Goal: Use online tool/utility: Utilize a website feature to perform a specific function

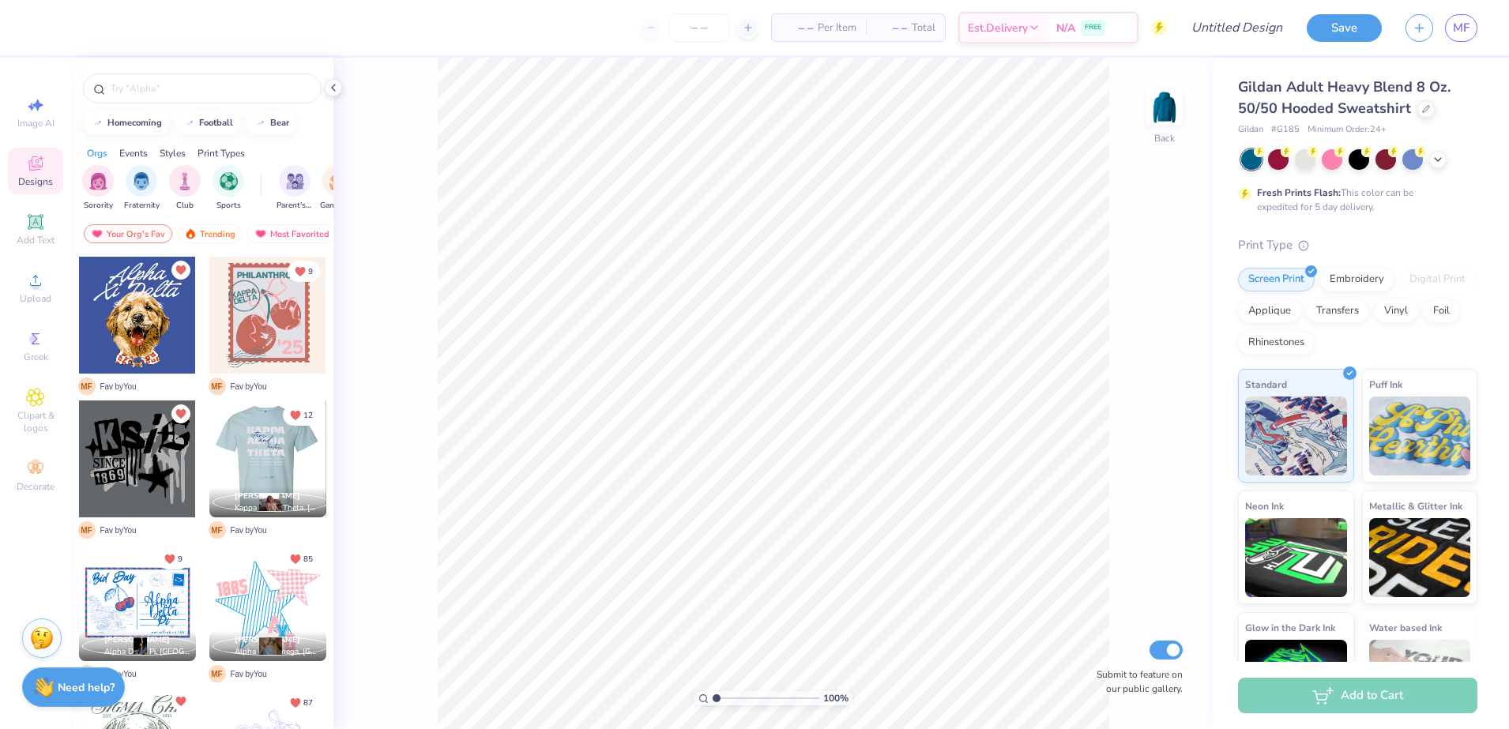
click at [209, 458] on div at bounding box center [150, 459] width 117 height 117
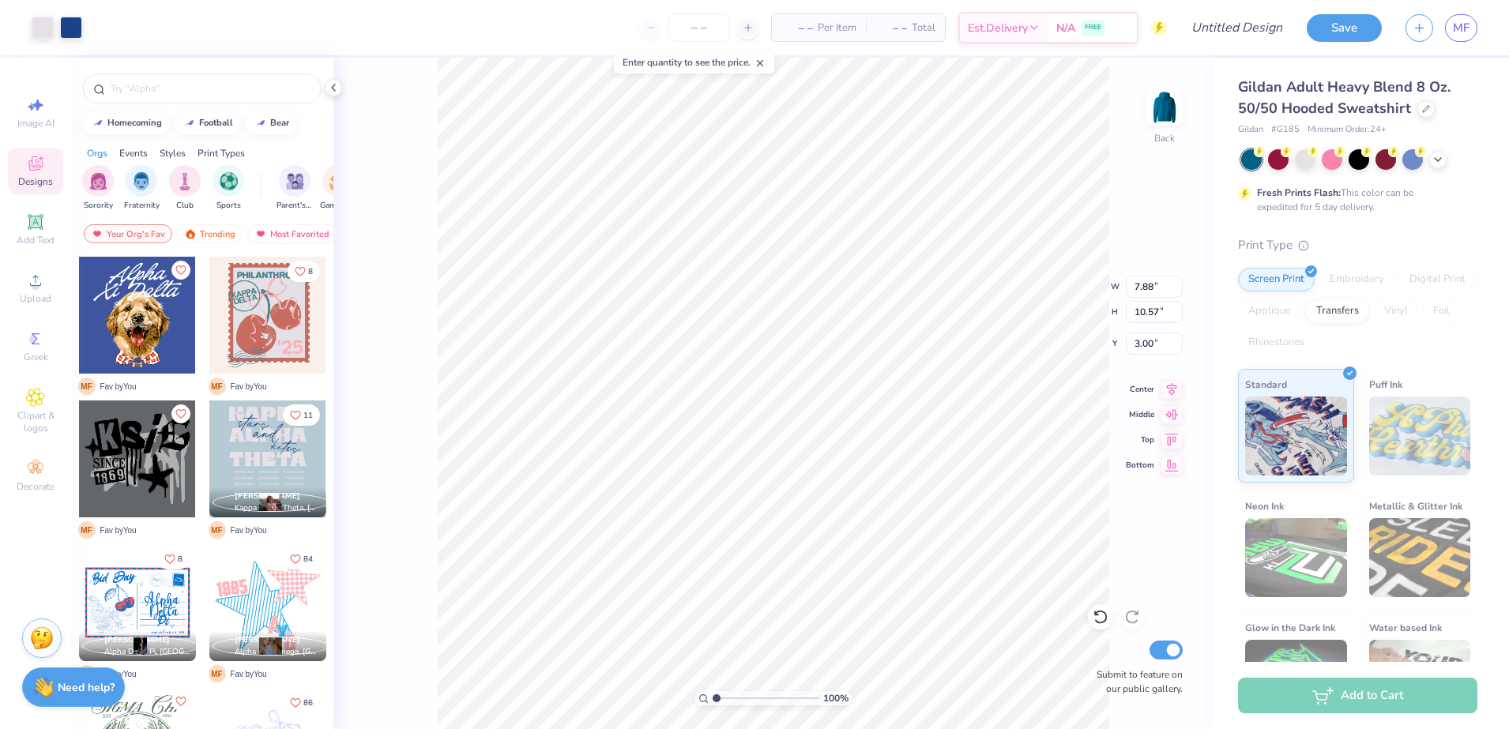
type input "7.88"
type input "10.57"
type input "9.14"
type input "12.26"
type input "1.31"
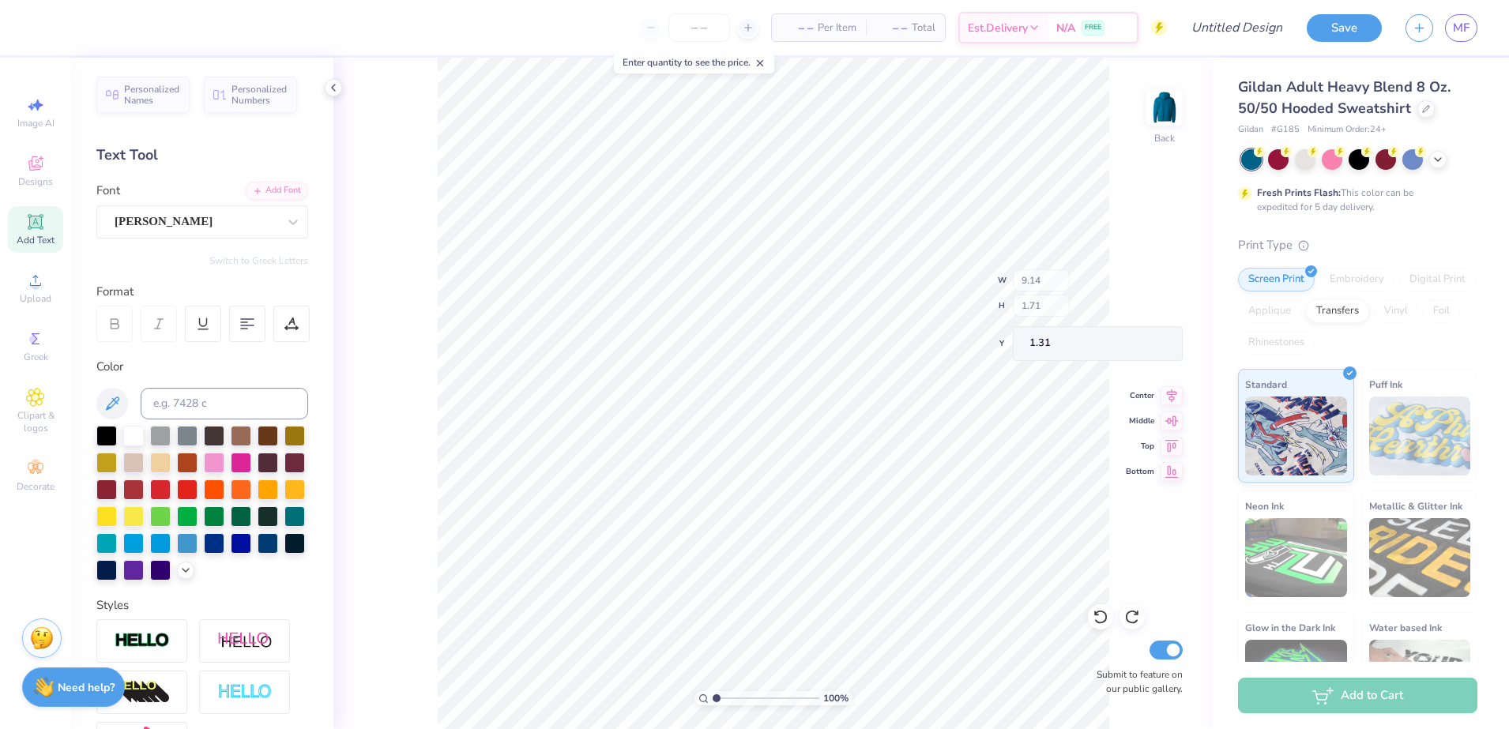
type input "7.64"
type input "1.43"
type input "1.59"
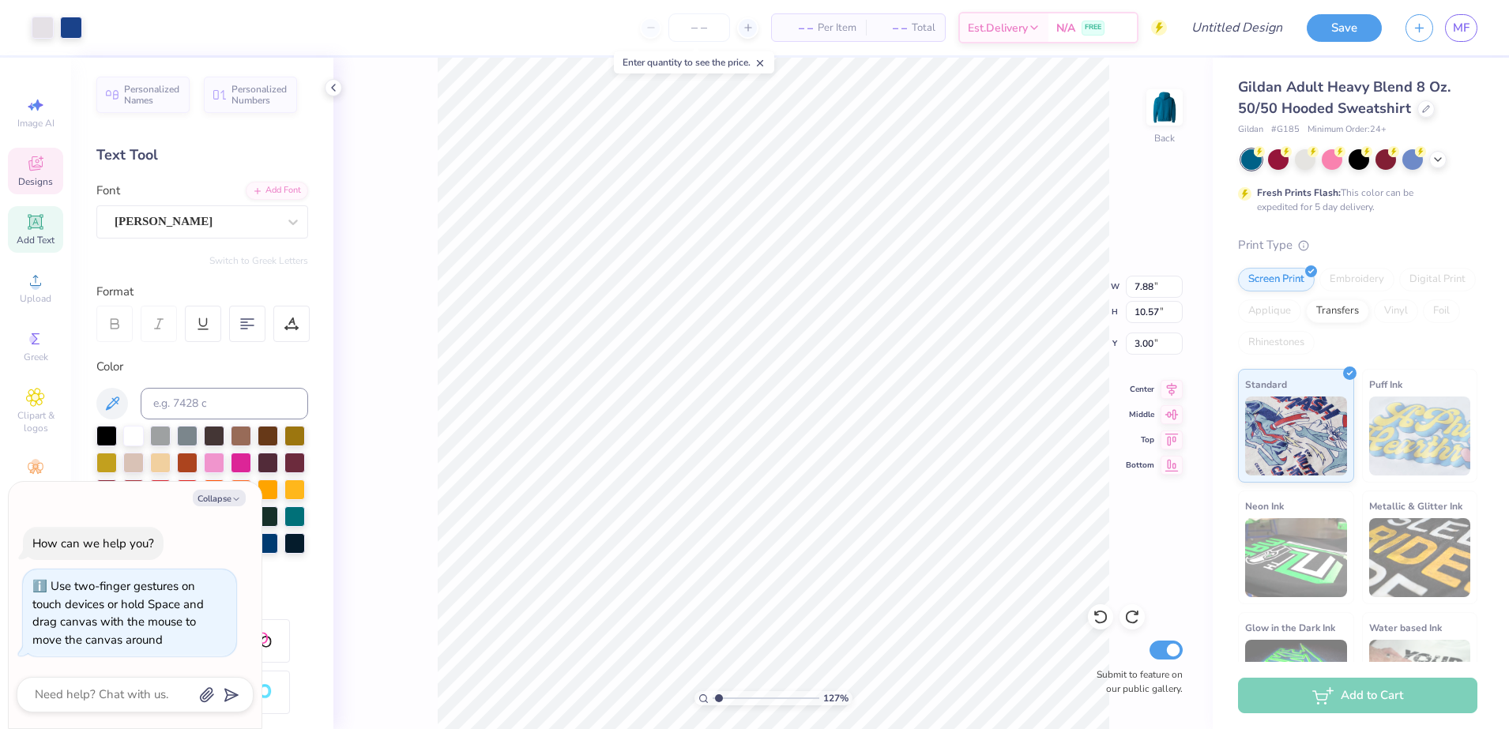
type input "1.26766404093796"
type textarea "x"
type input "1.26718445586588"
type textarea "x"
type input "1.69866242365644"
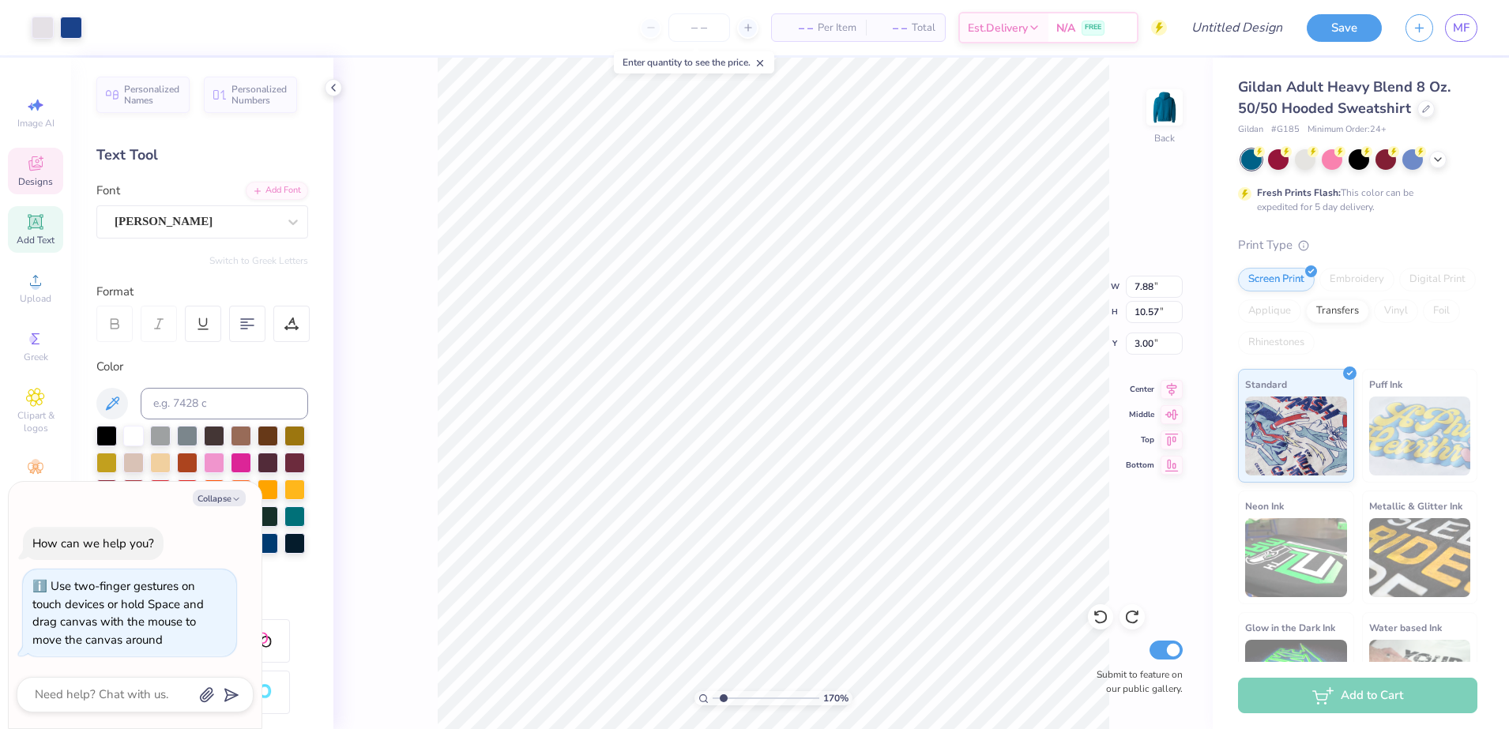
type textarea "x"
type input "1.69866242365644"
type textarea "x"
type input "1.69866242365644"
type textarea "x"
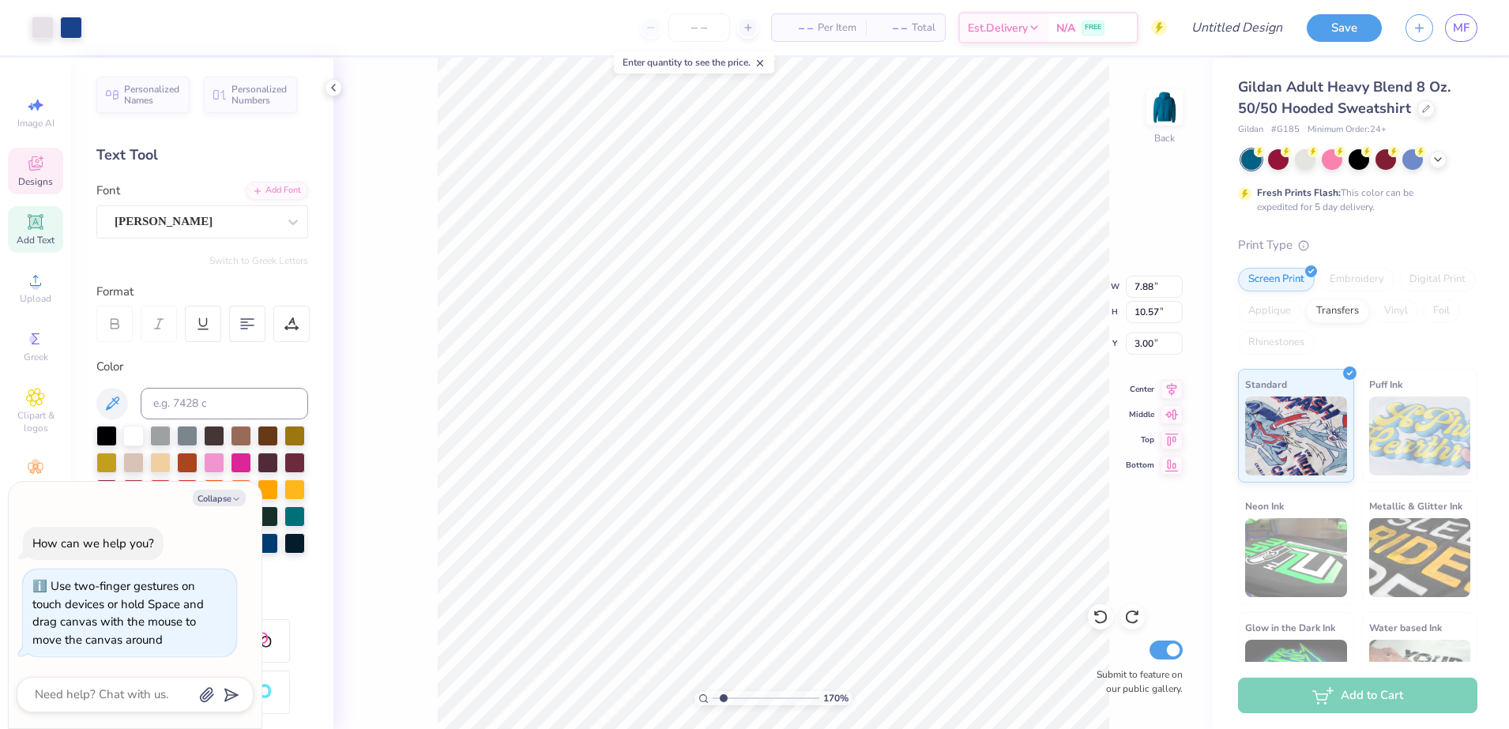
type input "1.69866242365644"
type textarea "x"
type input "1.69866242365644"
type textarea "x"
click at [331, 85] on icon at bounding box center [333, 87] width 13 height 13
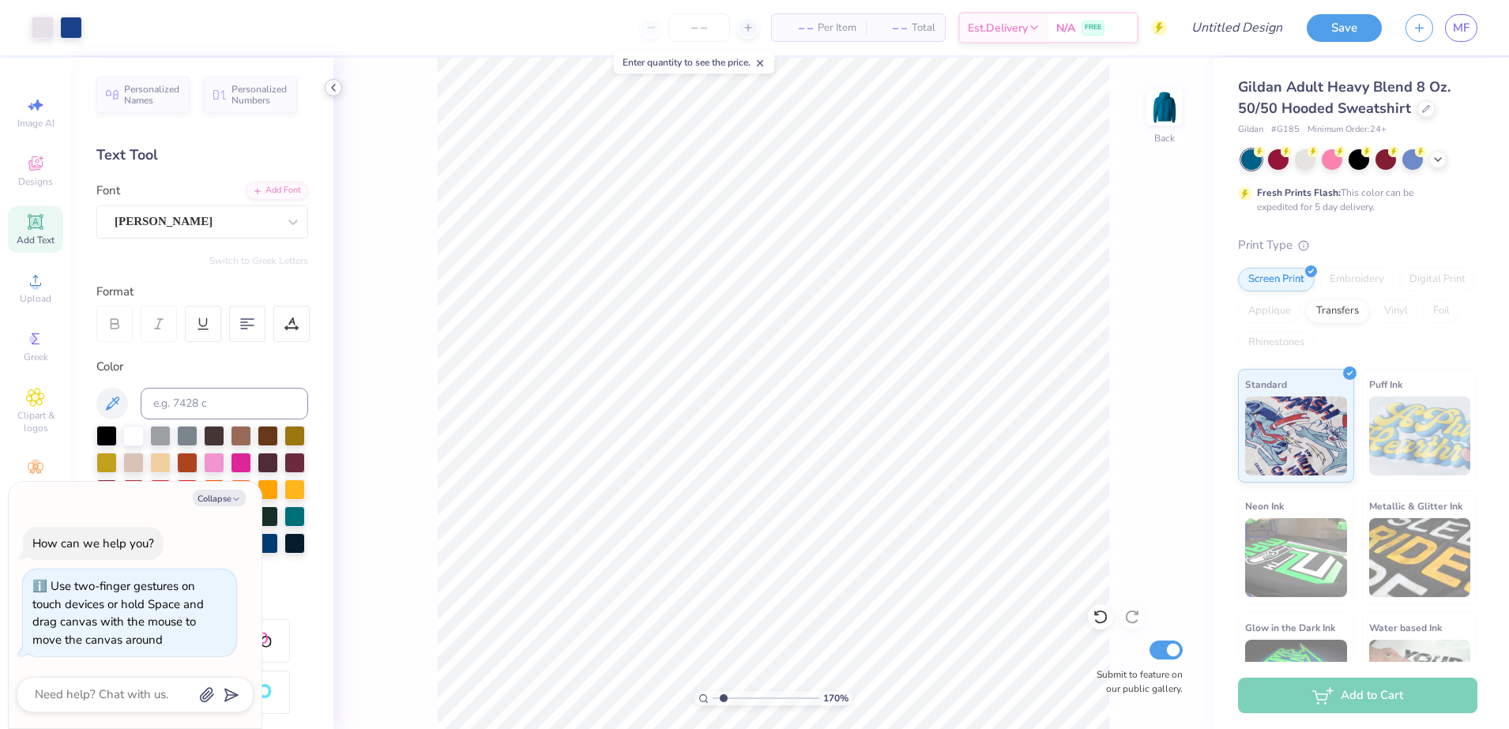
type input "1.69866242365644"
type textarea "x"
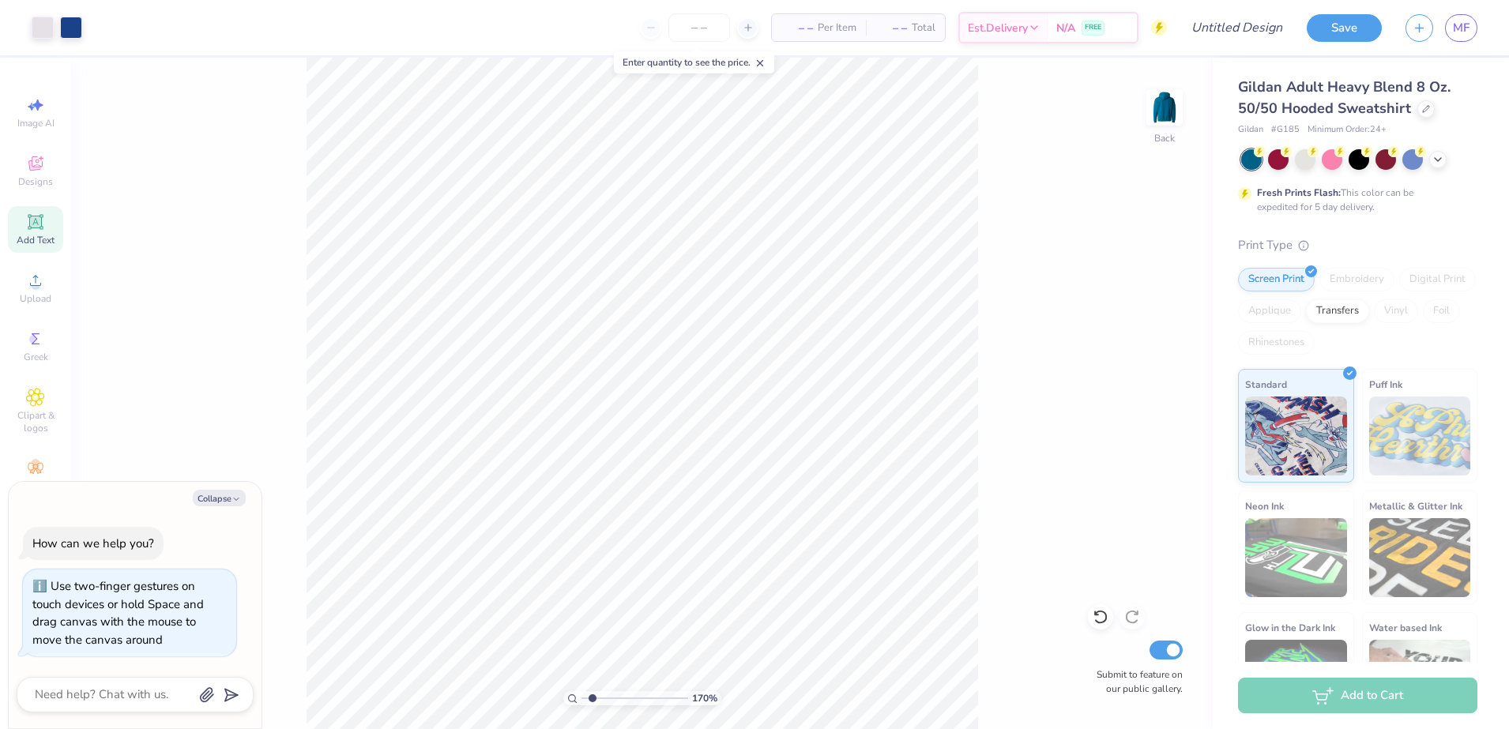
type input "1.69866242365644"
type textarea "x"
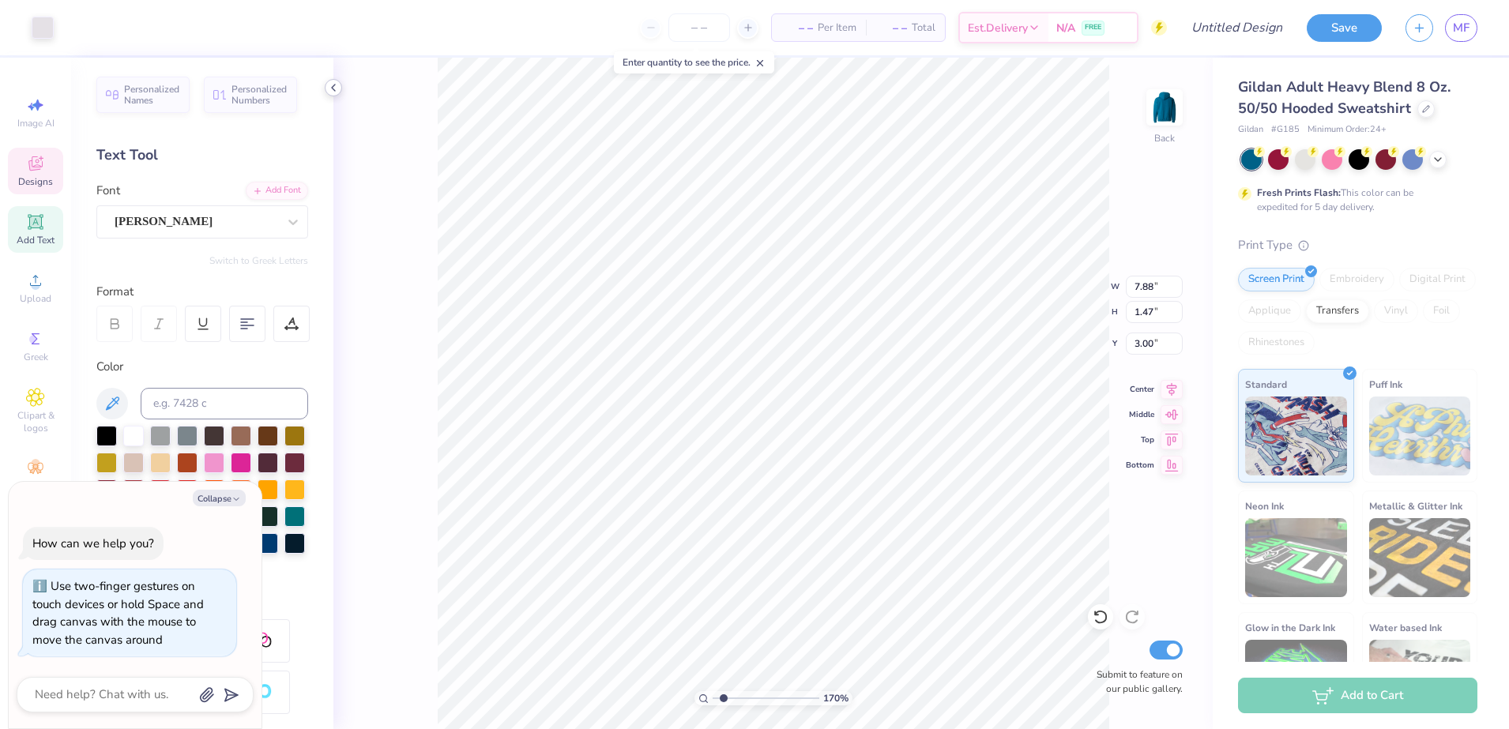
type input "1.69866242365644"
type textarea "x"
type input "1.69866242365644"
type textarea "x"
type input "1.69866242365644"
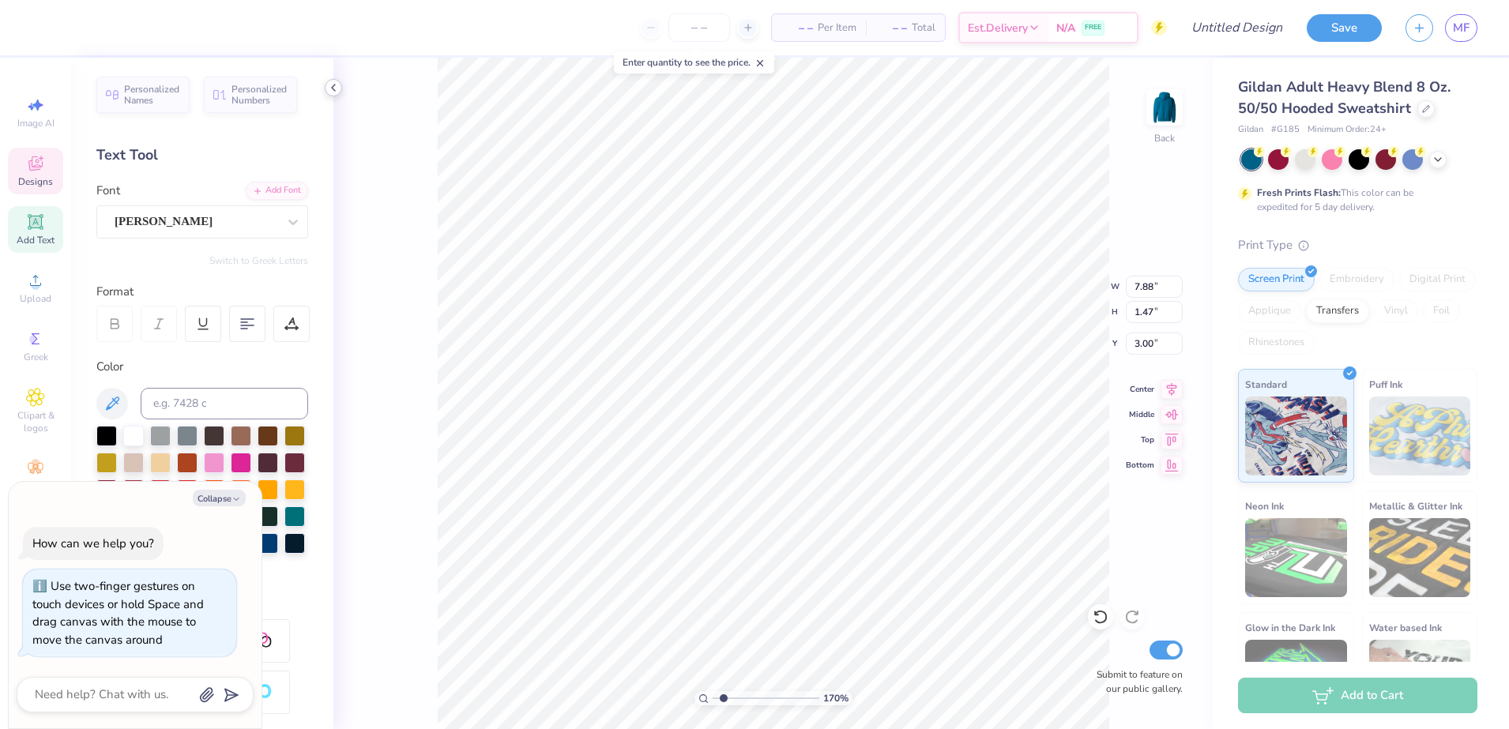
type textarea "x"
type input "1.69866242365644"
type textarea "x"
type textarea "M"
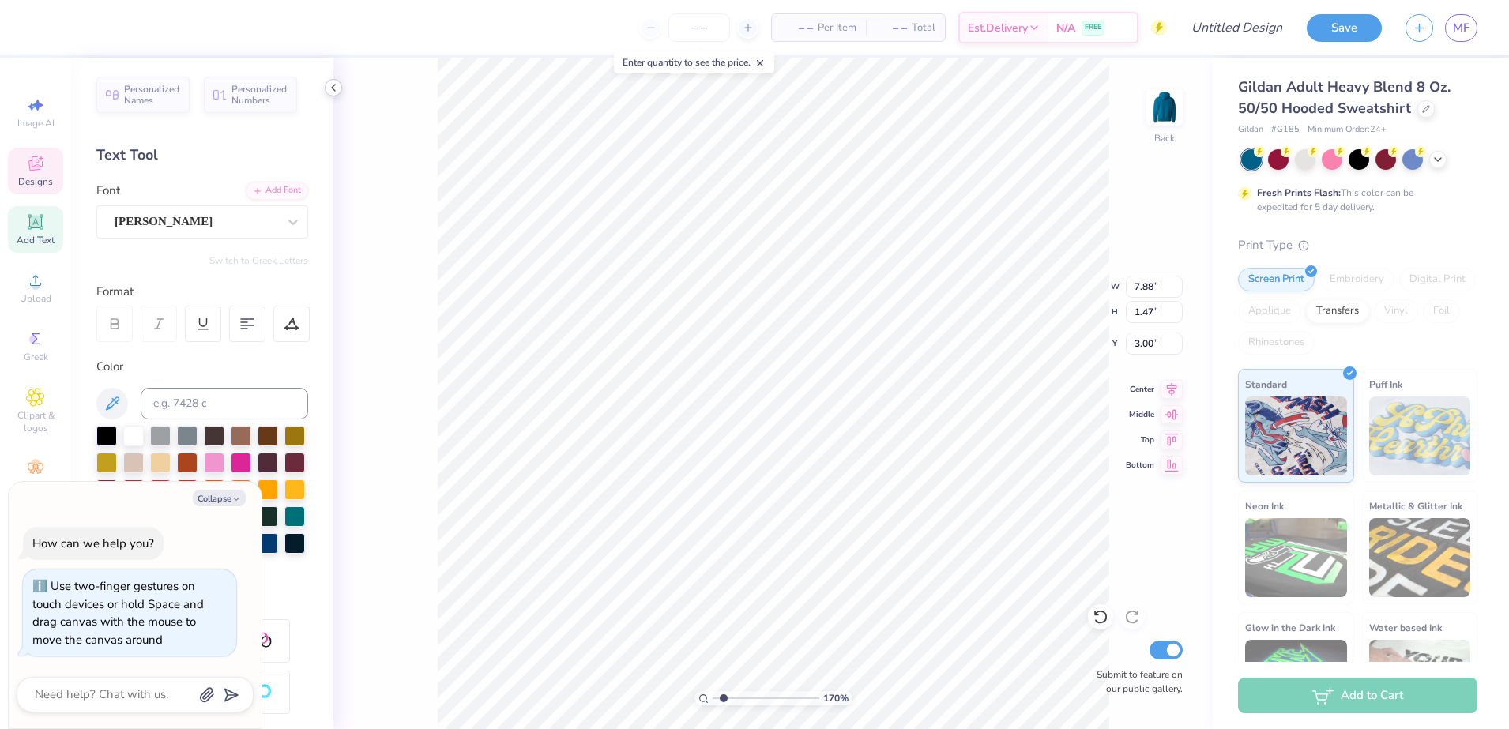
type input "1.69866242365644"
type textarea "x"
type textarea "MI"
type input "1.69866242365644"
type textarea "x"
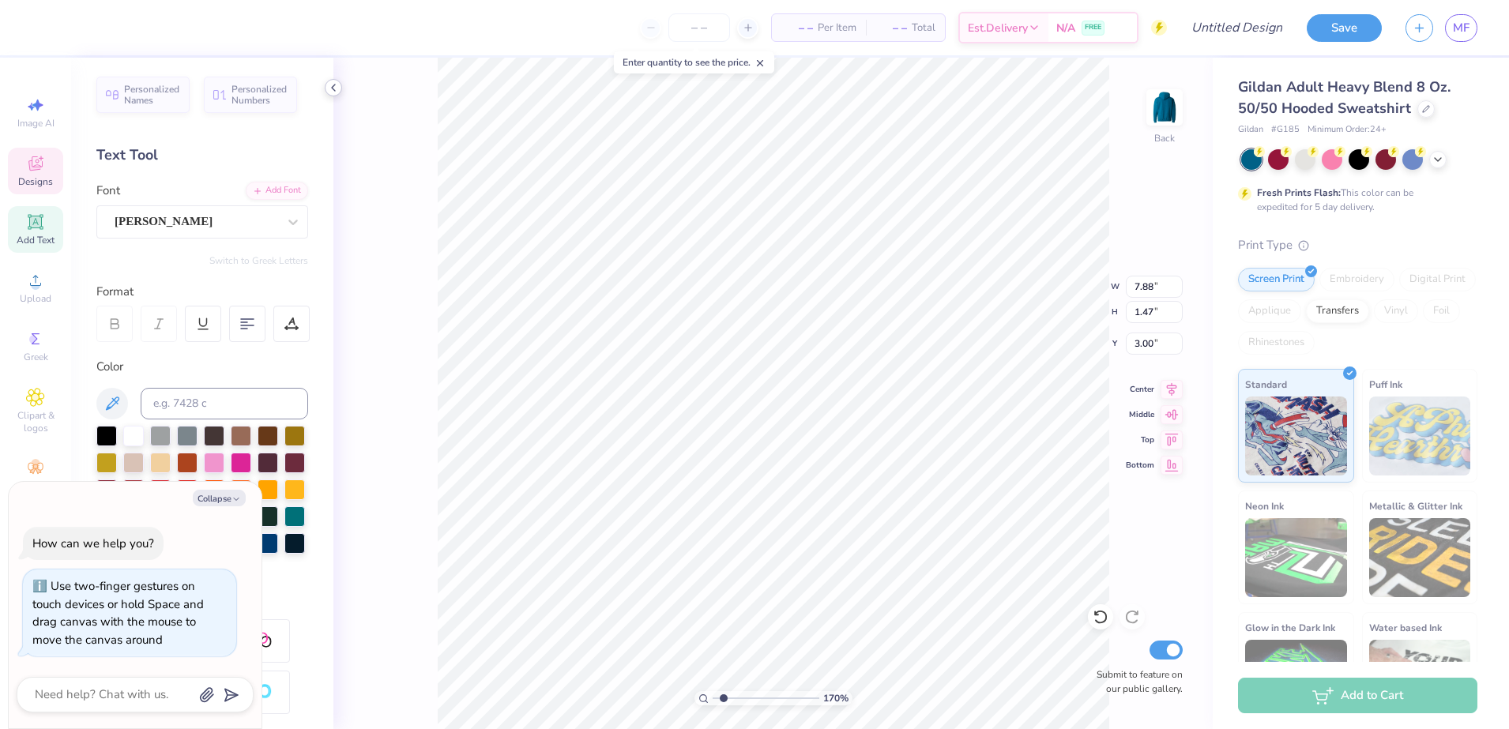
type textarea "MIZ"
type input "1.69866242365644"
type textarea "x"
type textarea "MIZZOU"
type input "1.69866242365644"
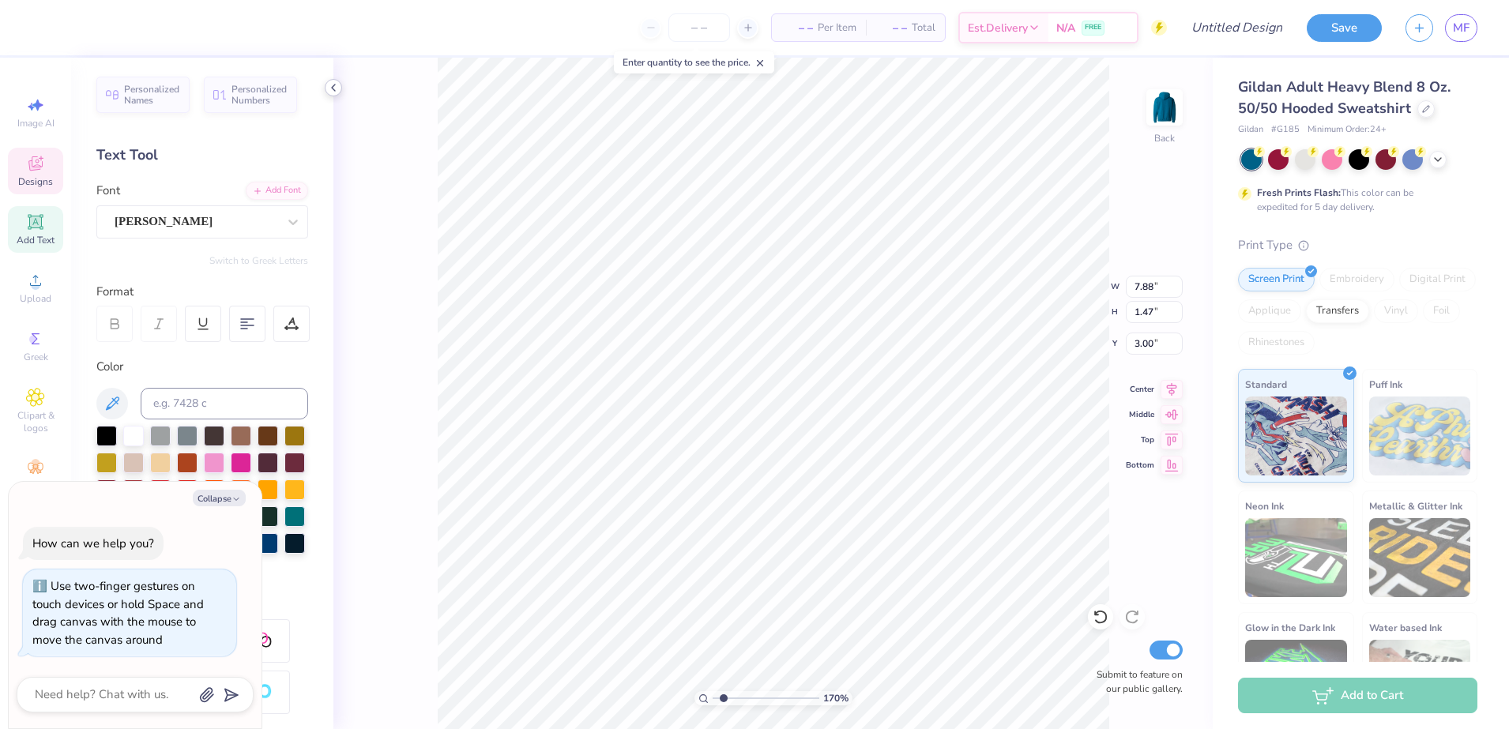
type textarea "x"
type input "1.69866242365644"
type textarea "x"
type input "1.43"
type input "5.17"
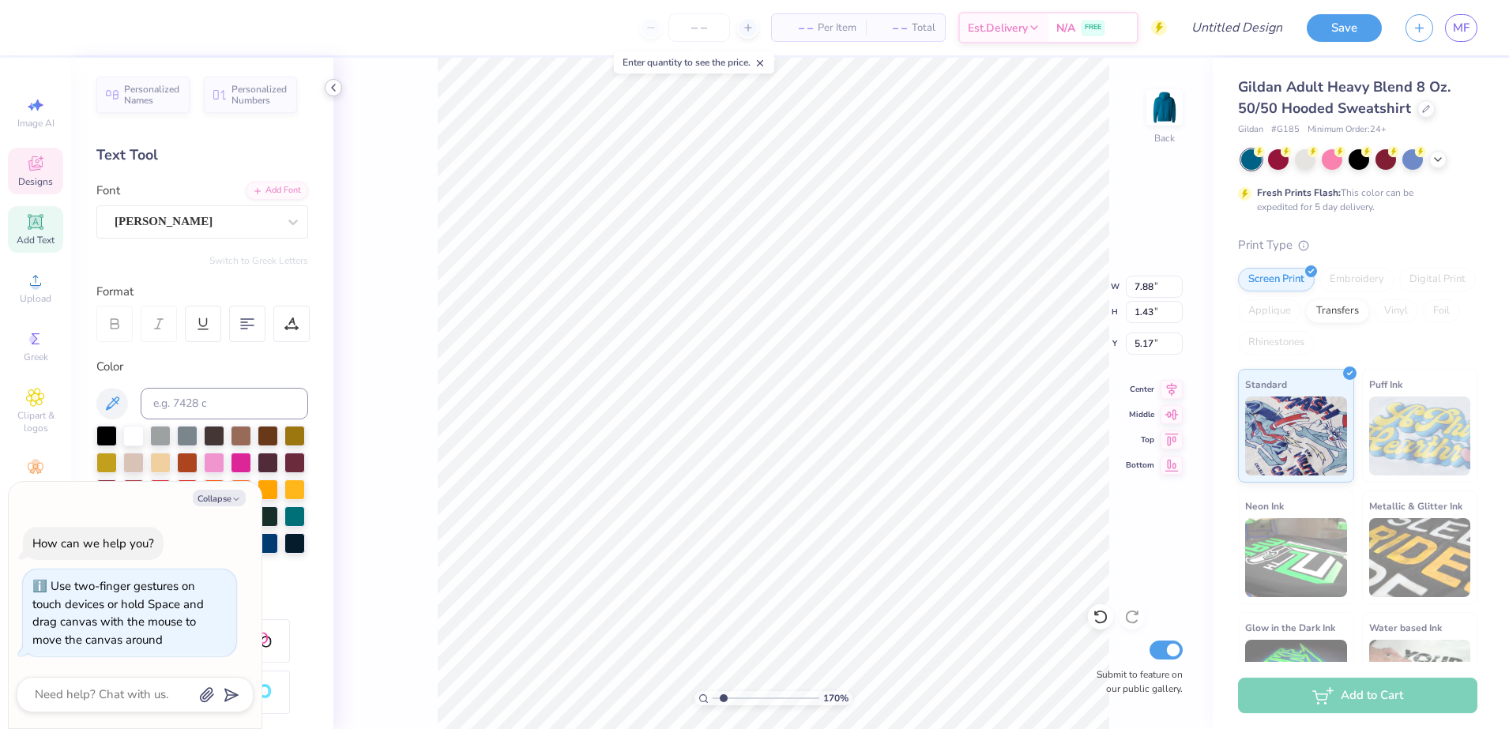
type input "1.69866242365644"
type textarea "x"
type input "1.69866242365644"
type textarea "x"
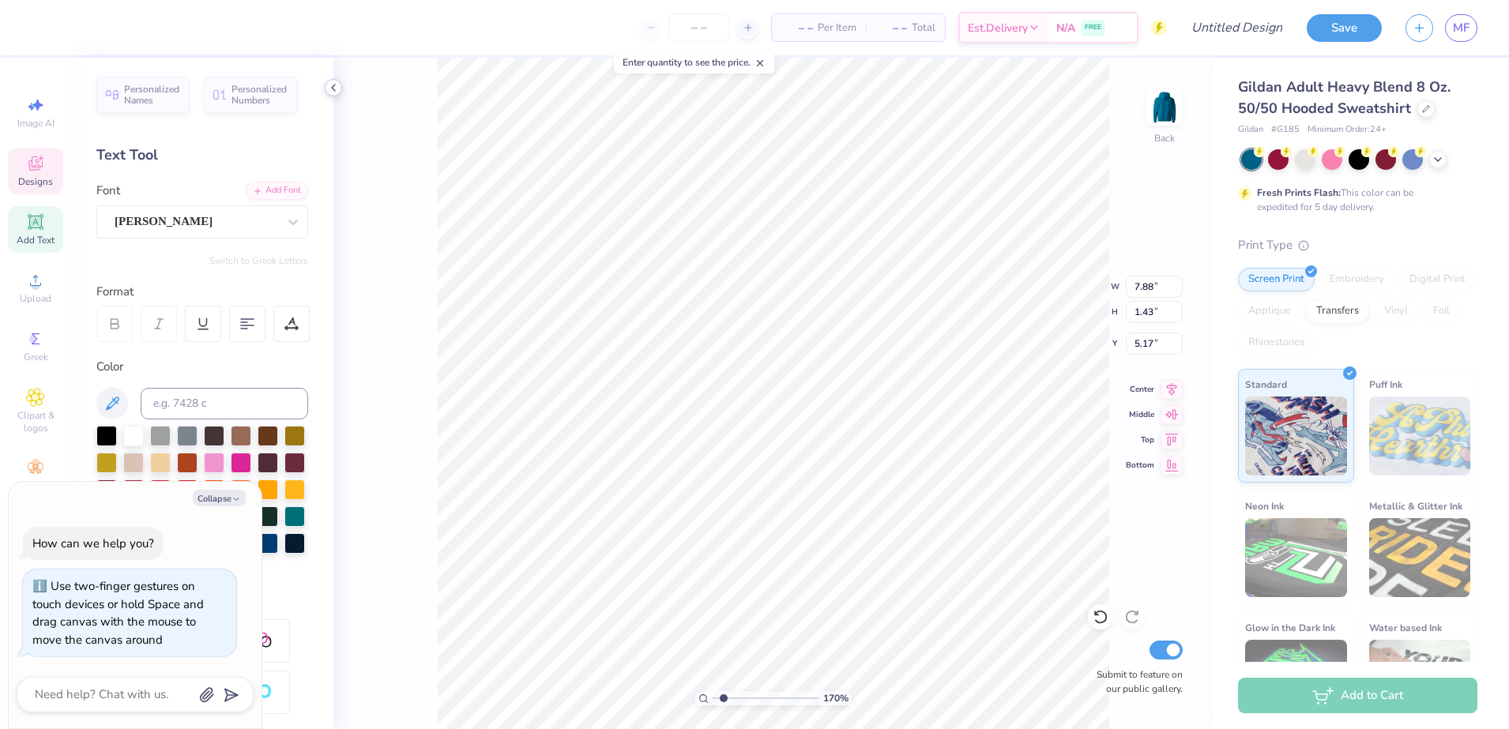
type input "1.69866242365644"
type textarea "x"
type input "1.69866242365644"
type textarea "x"
type textarea "S"
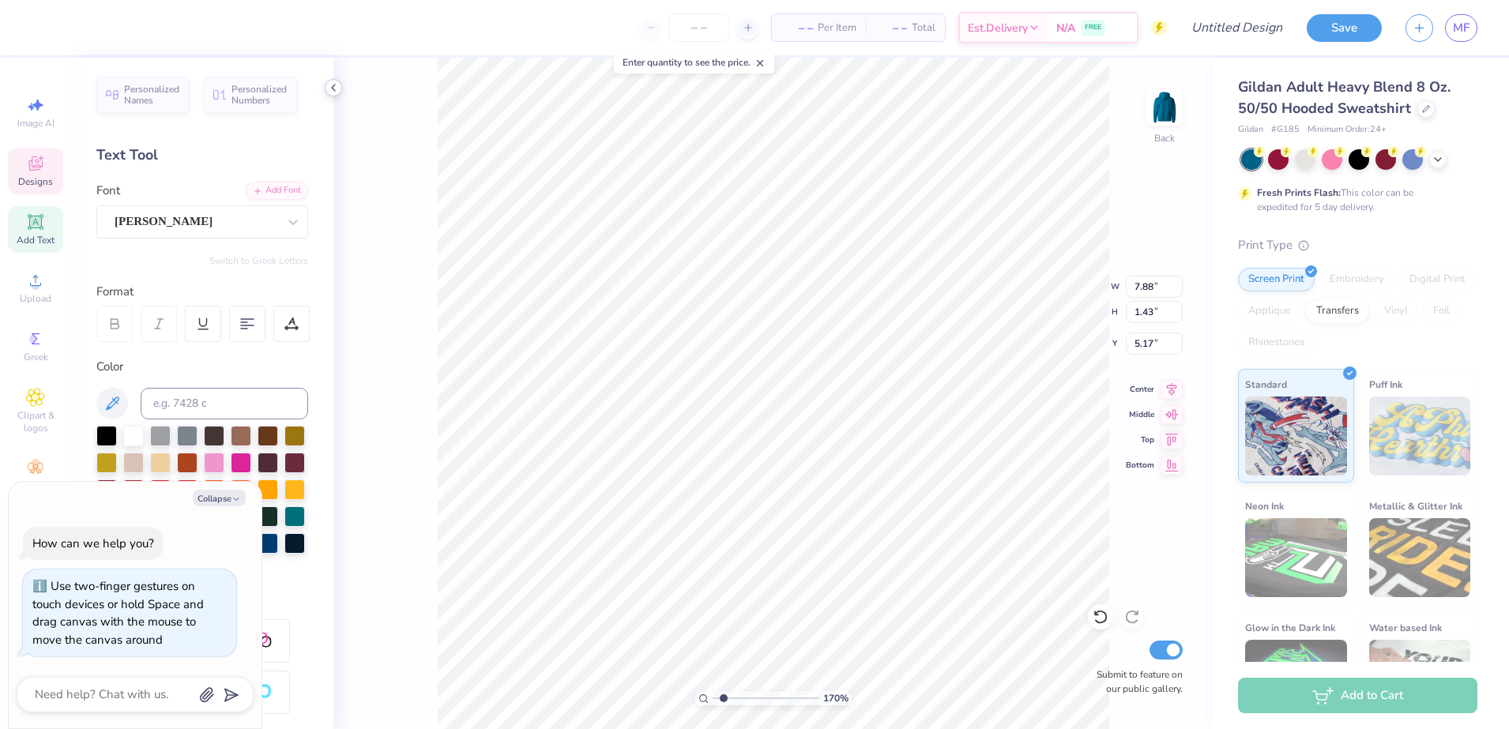
type input "1.69866242365644"
type textarea "x"
type textarea "Ser"
type input "1.69866242365644"
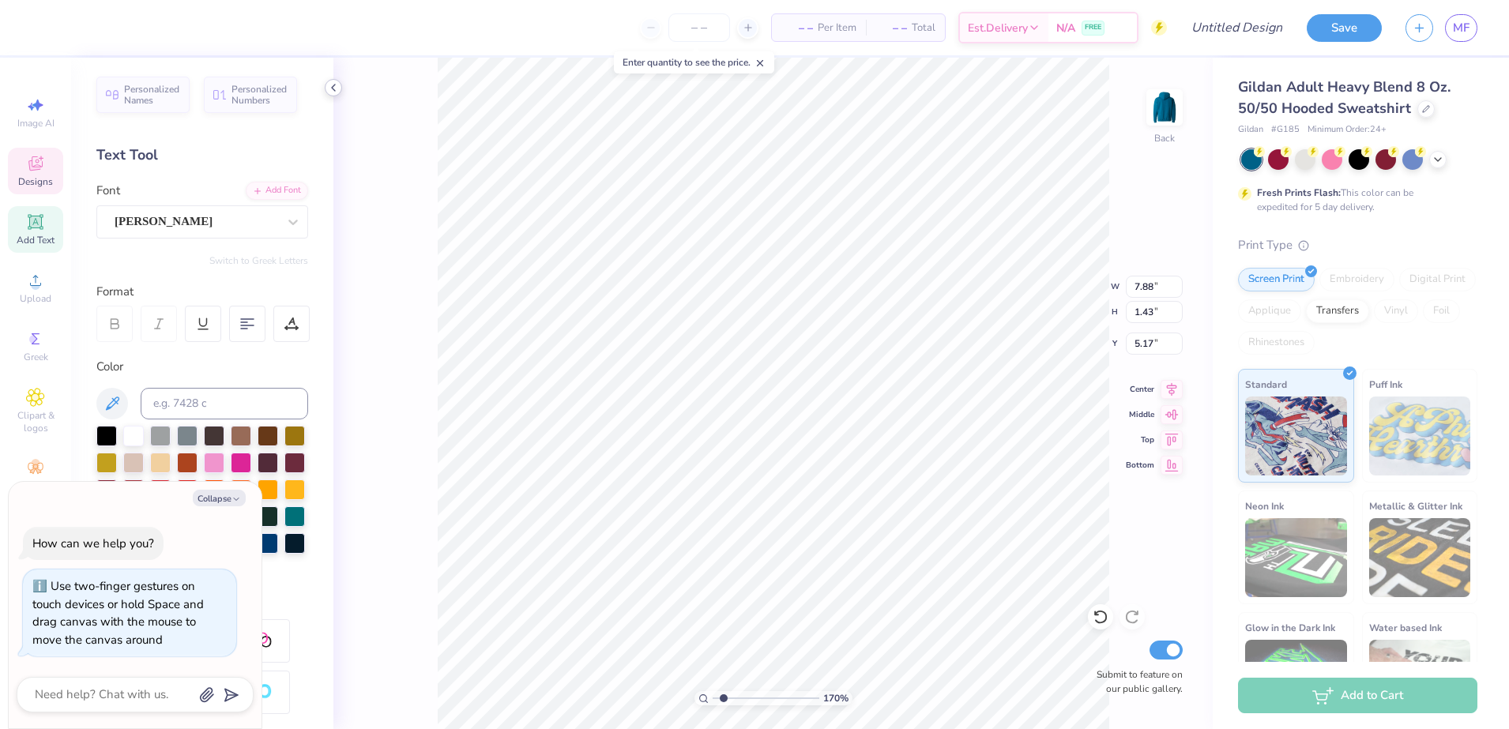
type textarea "x"
type textarea "Servic"
type input "1.69866242365644"
type textarea "x"
type textarea "Service"
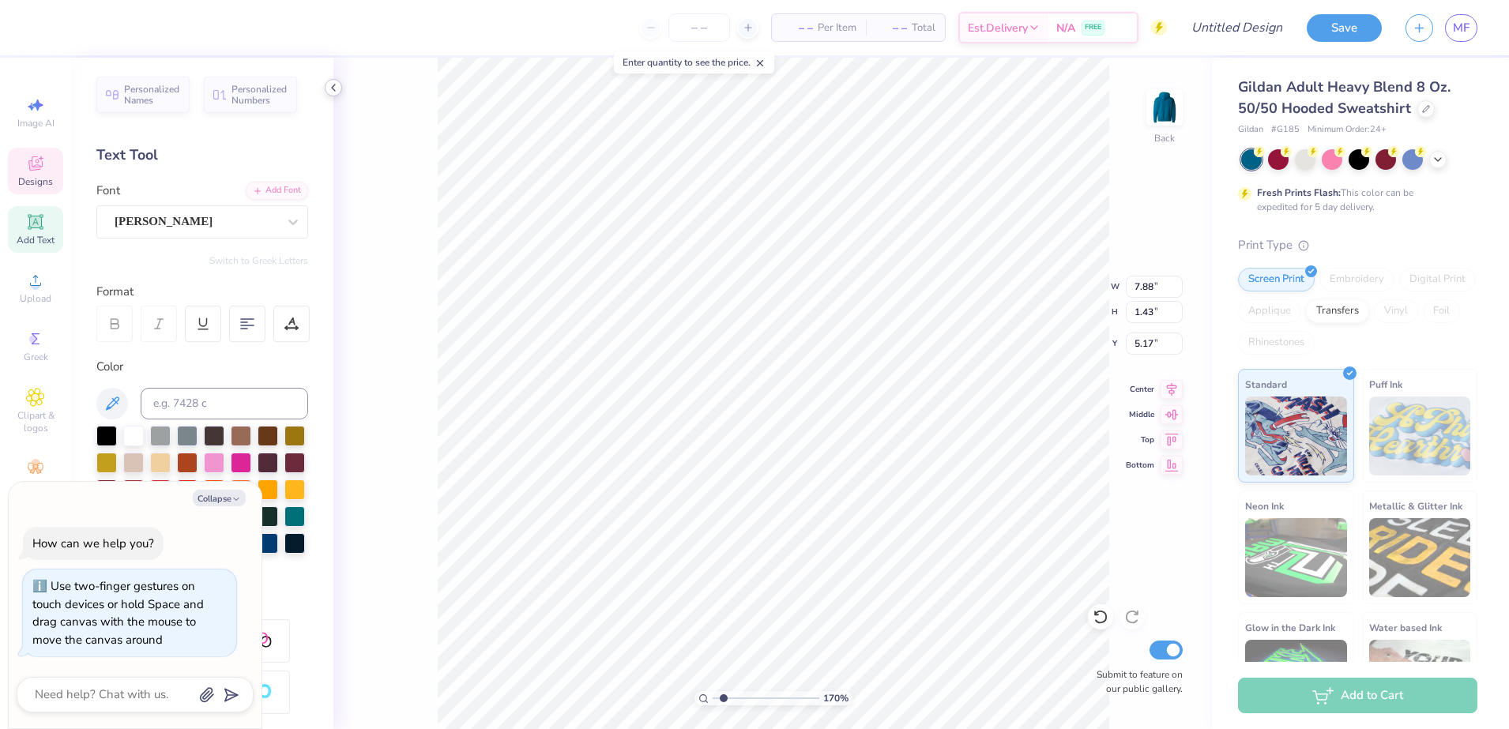
type input "1.69866242365644"
type textarea "x"
type input "1.69866242365644"
type textarea "x"
type input "7.80"
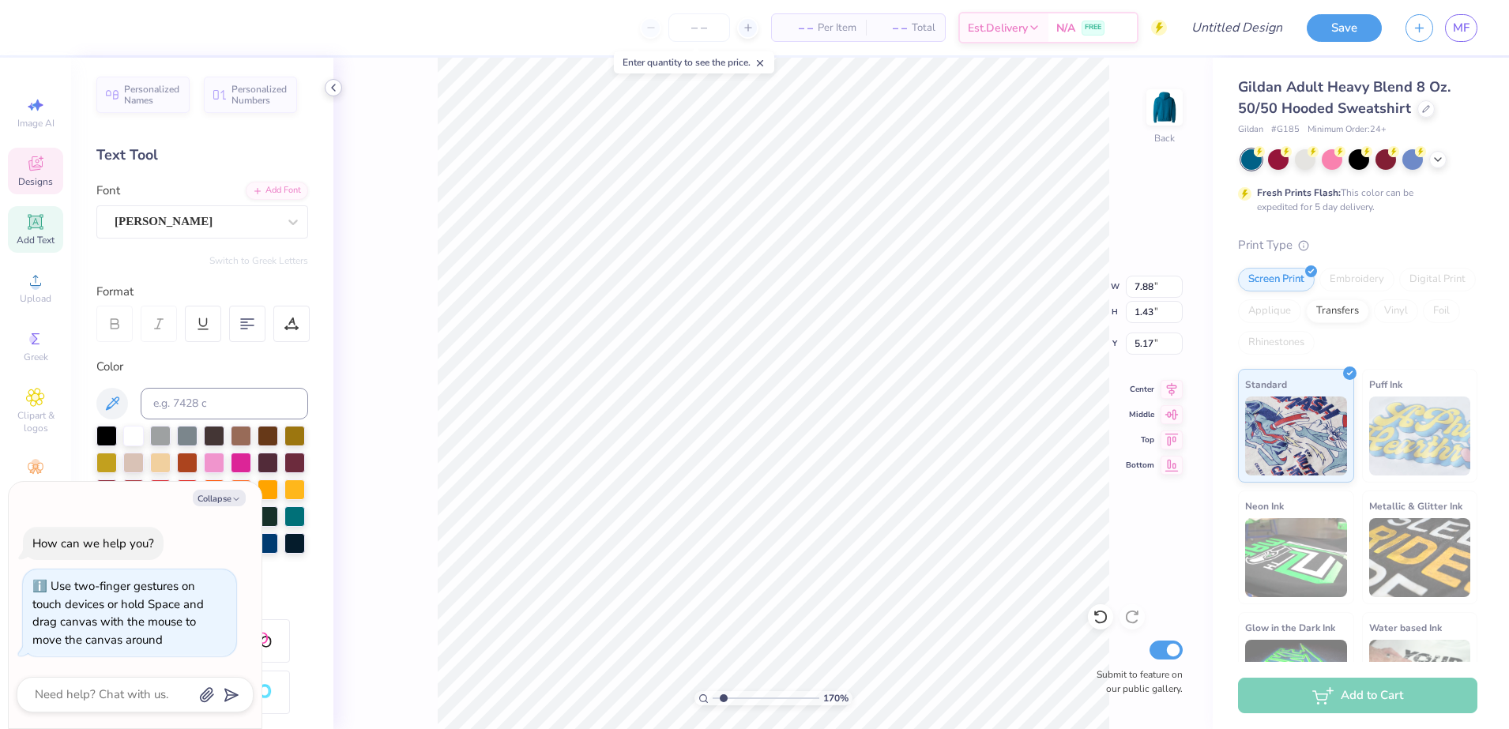
type input "1.44"
type input "7.59"
type input "1.69866242365644"
type textarea "x"
type input "1.69866242365644"
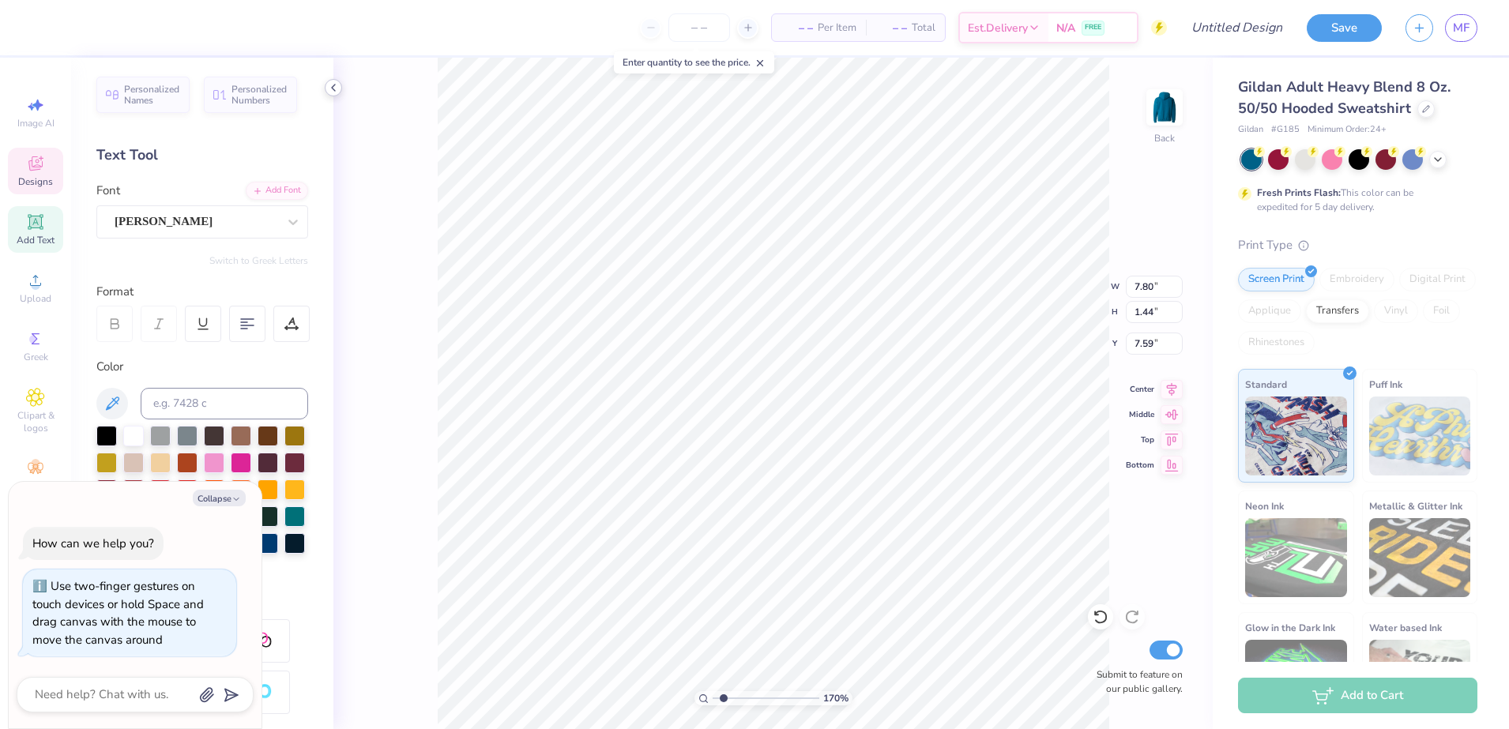
type textarea "x"
type textarea "D"
type input "1.69866242365644"
type textarea "x"
type textarea "Dog"
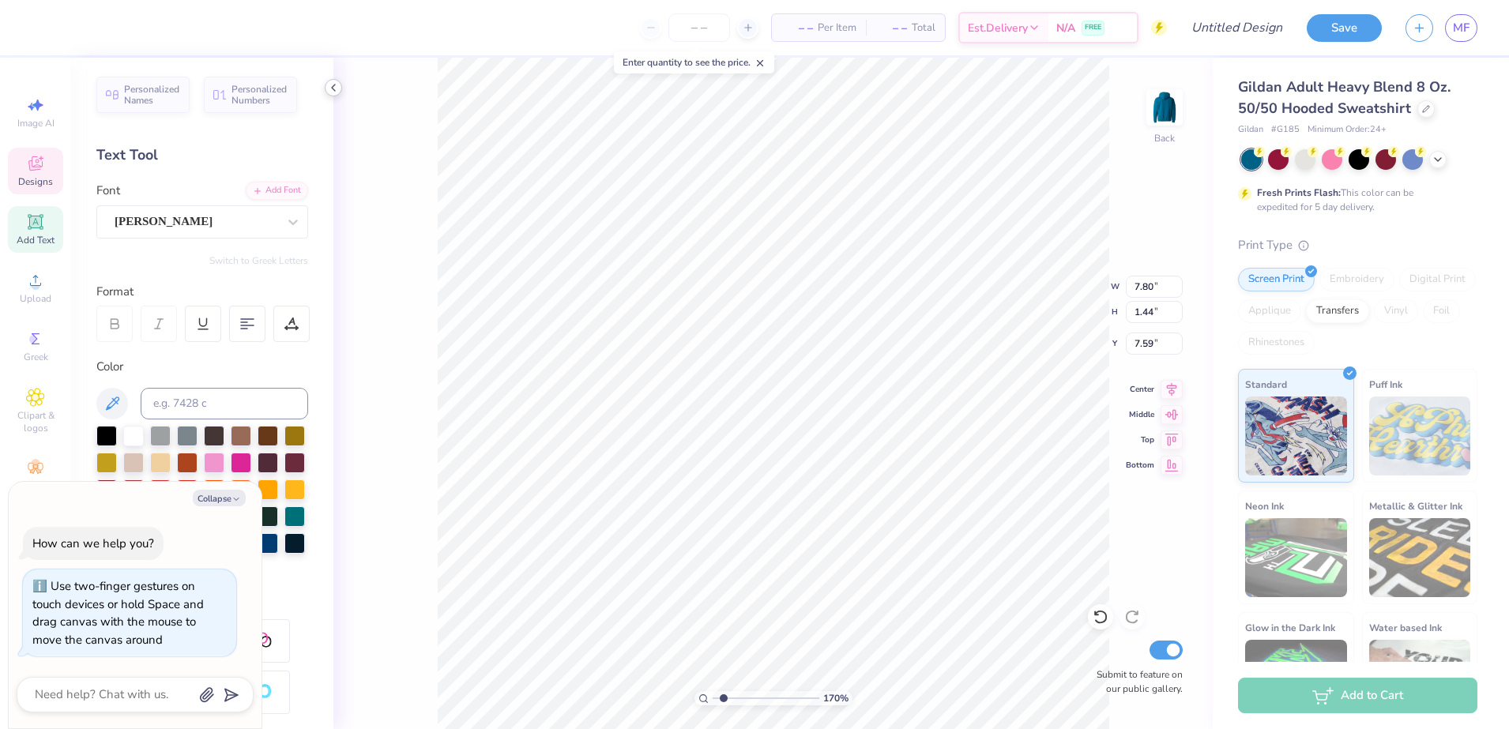
type input "1.69866242365644"
type textarea "x"
type input "1.69866242365644"
type textarea "x"
type input "1.99"
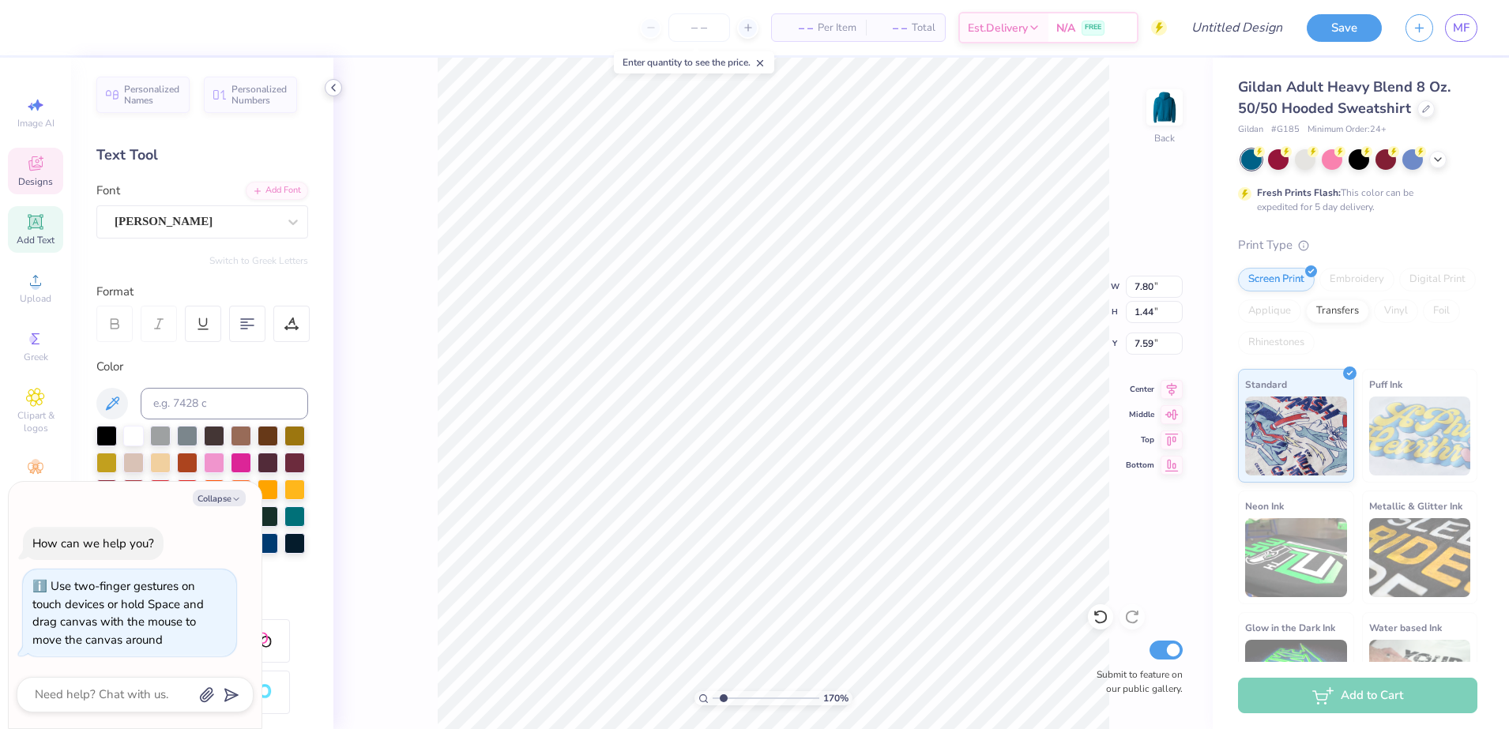
type input "0.25"
type input "10.10"
type input "1.69866242365644"
type textarea "x"
type input "10.70"
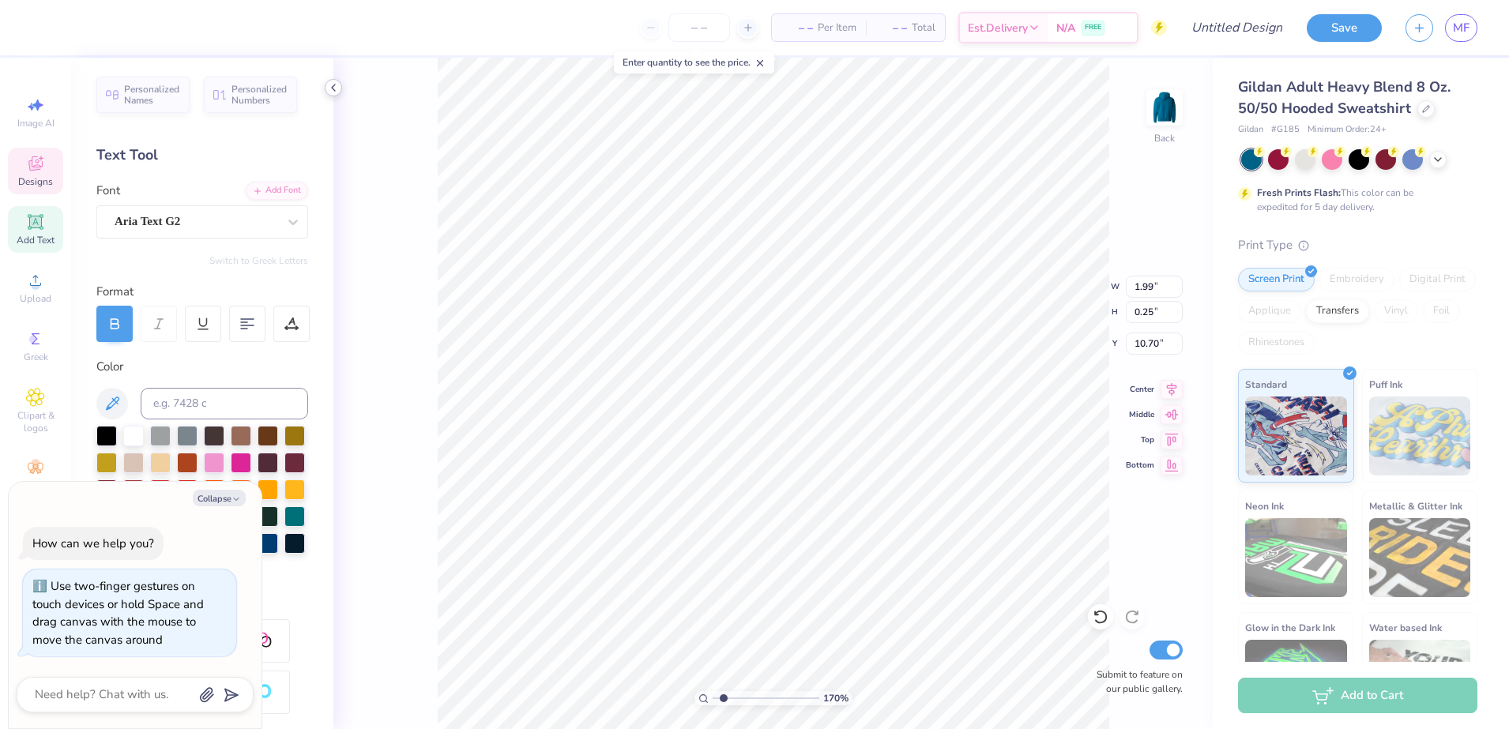
type input "1.69866242365644"
type textarea "x"
type input "1.69866242365644"
type textarea "x"
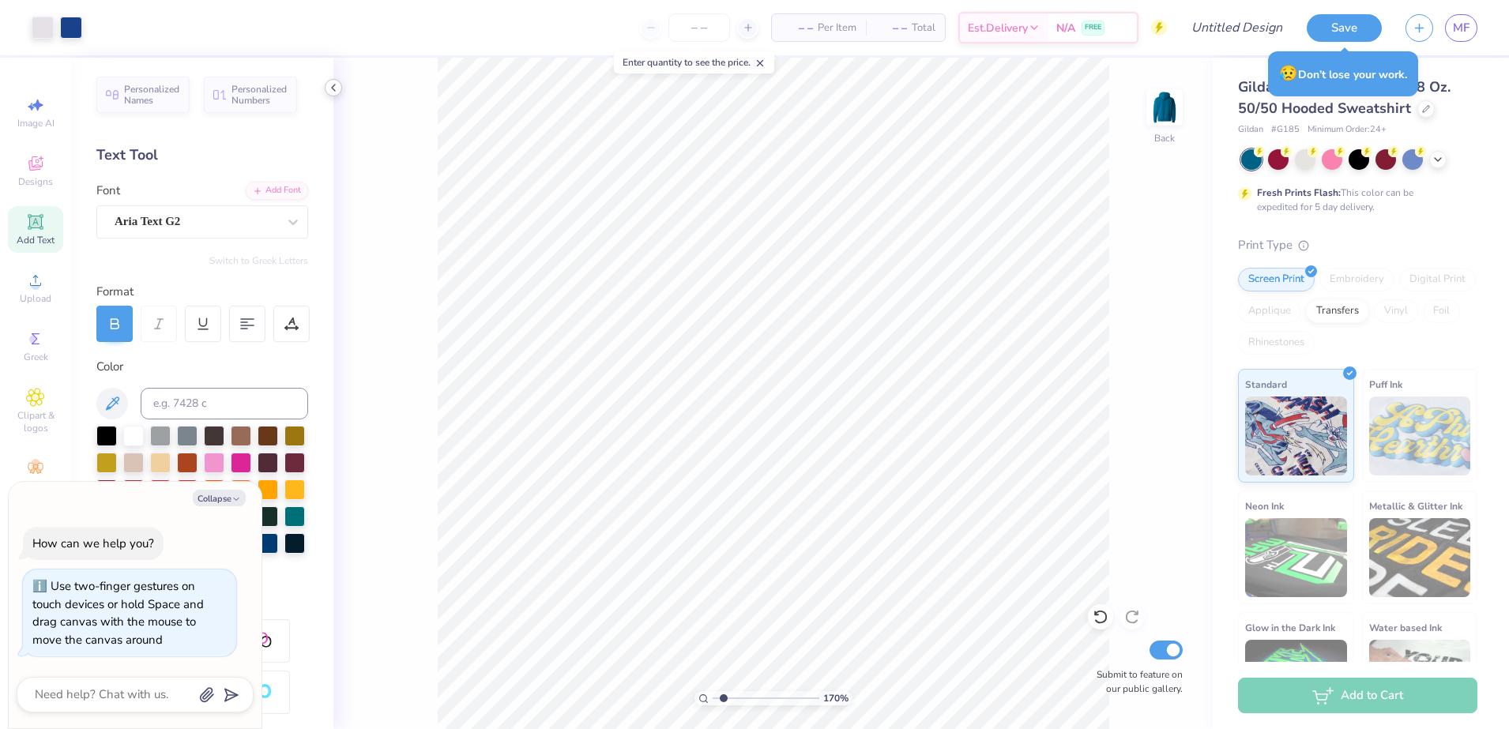
type input "1.69866242365644"
type textarea "x"
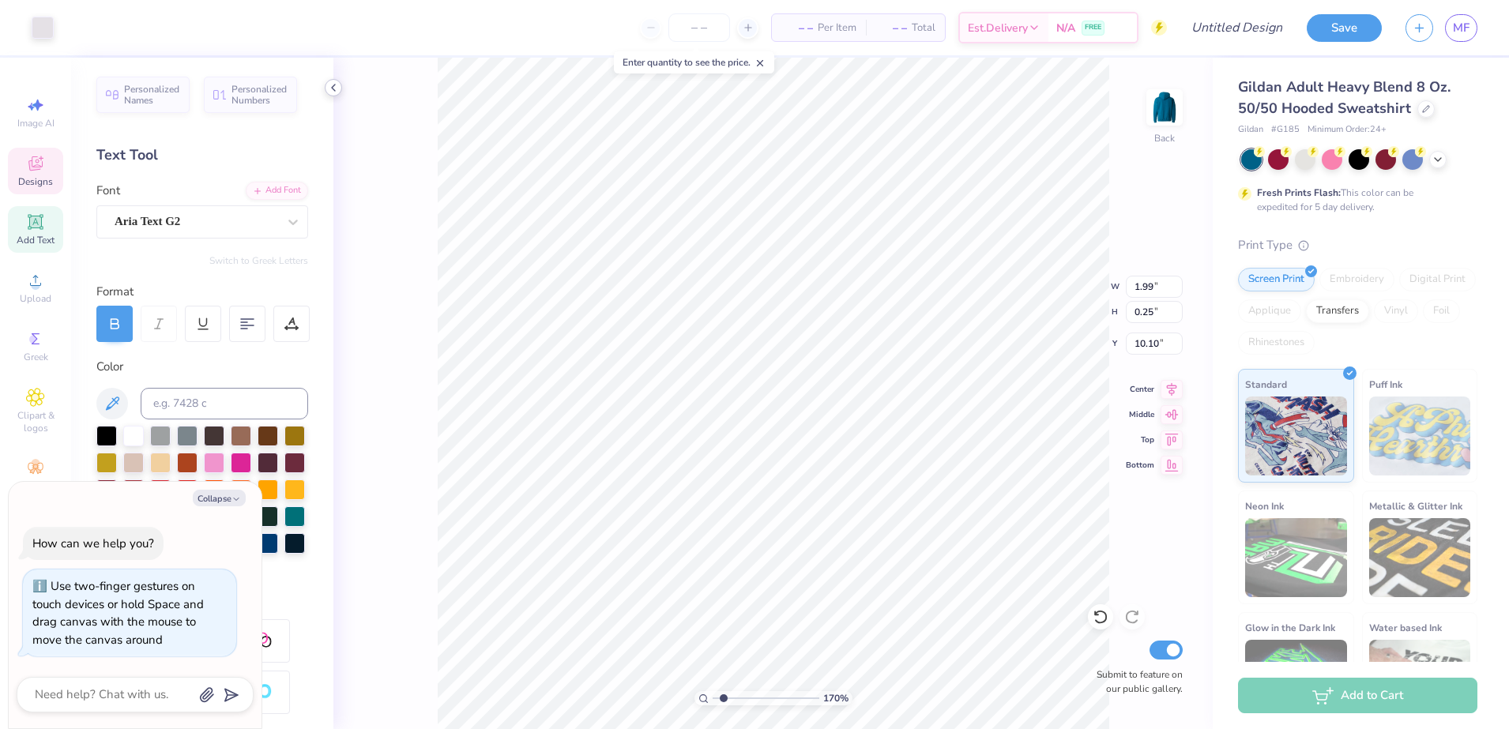
type input "1.69866242365644"
type textarea "x"
type input "1.69866242365644"
type textarea "x"
type input "1.69866242365644"
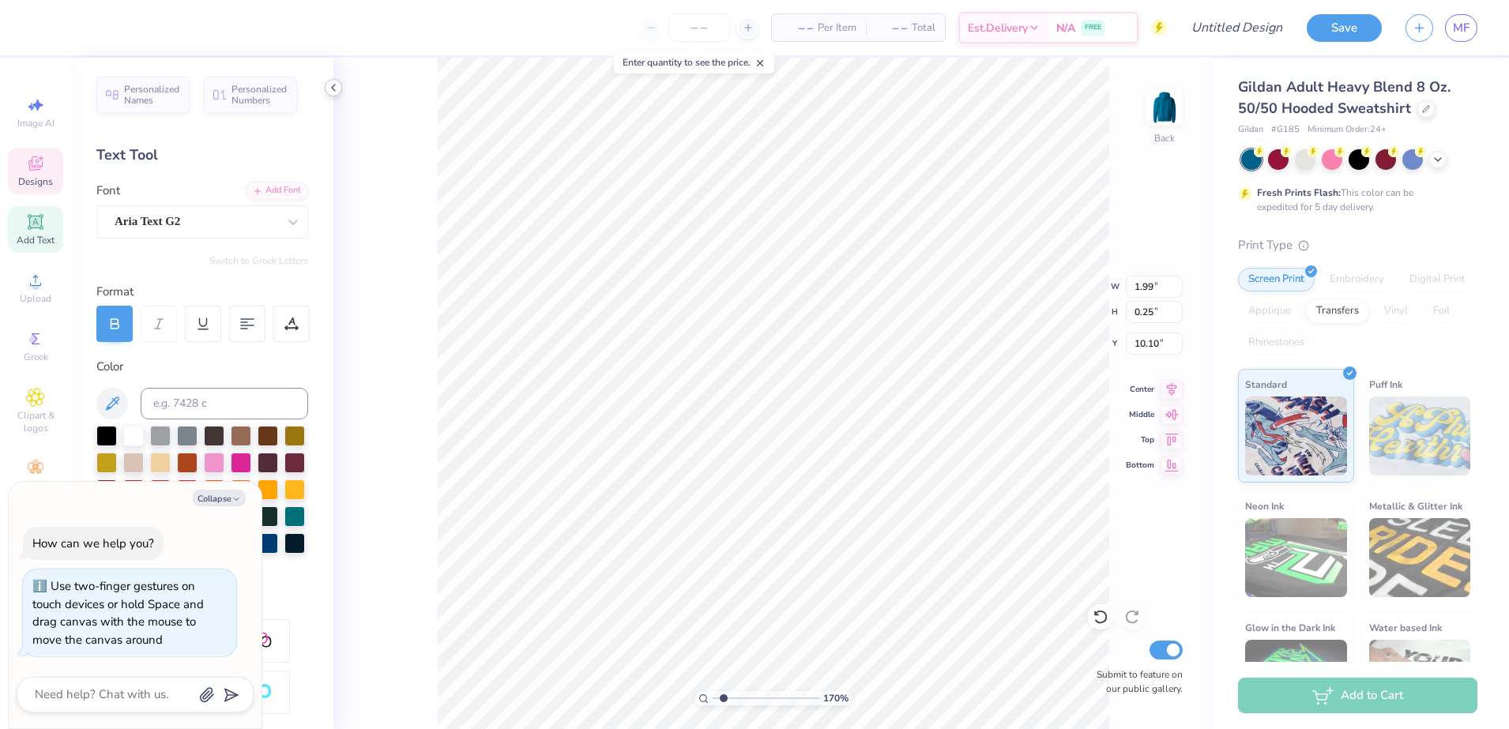
type textarea "x"
type input "1.69866242365644"
type textarea "x"
type input "1.69866242365644"
type textarea "x"
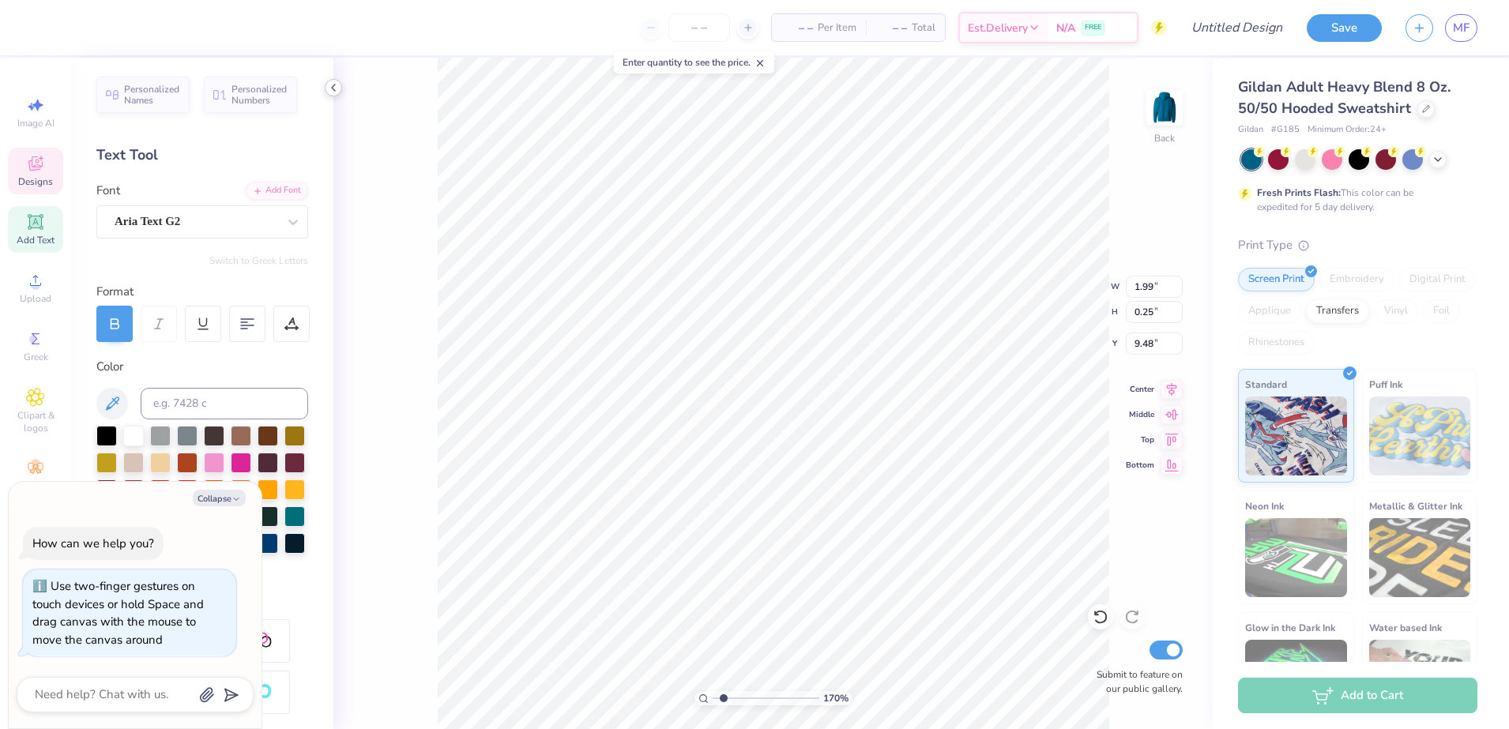
type input "1.69866242365644"
type textarea "x"
type input "1.69866242365644"
type textarea "x"
type input "1.69866242365644"
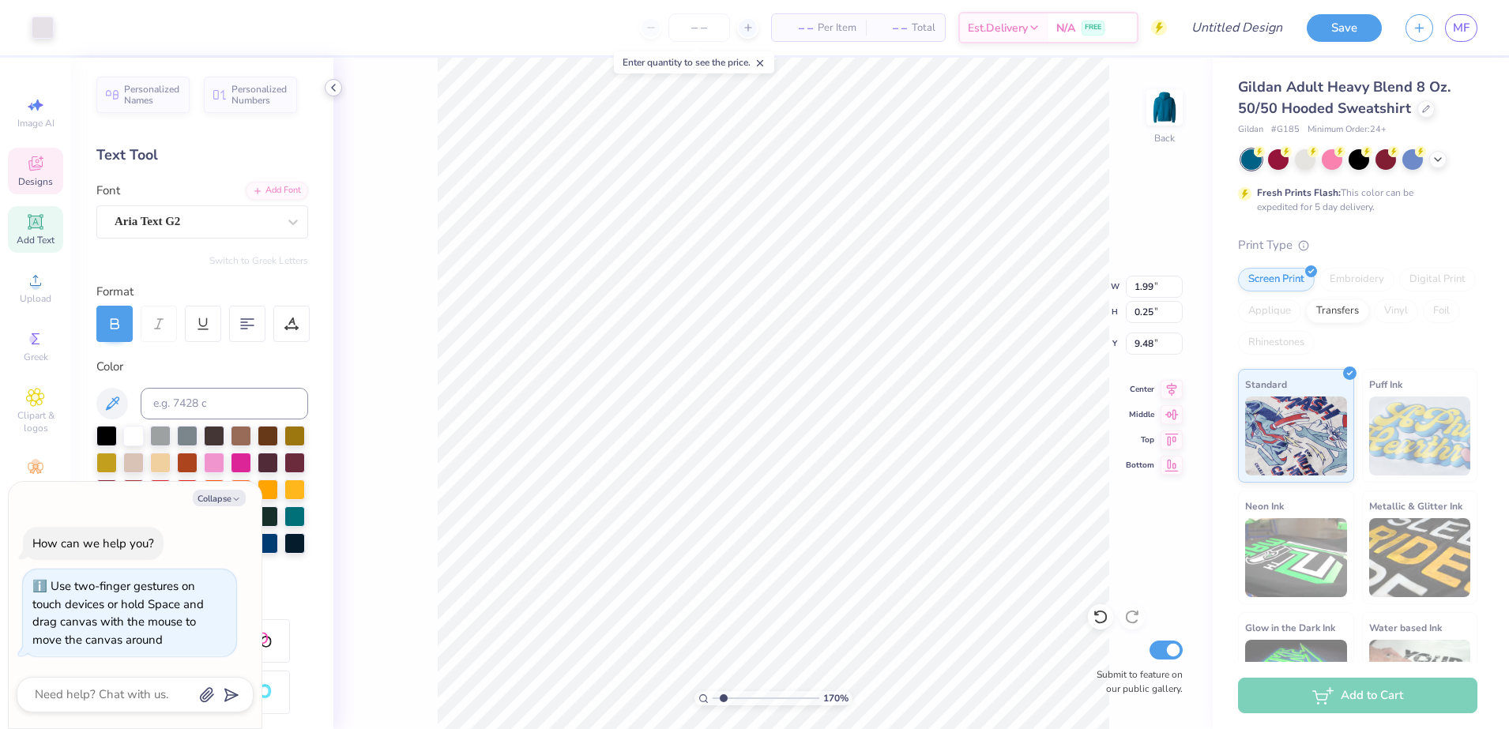
type textarea "x"
type input "1.69866242365644"
type textarea "x"
type input "1.69866242365644"
type textarea "x"
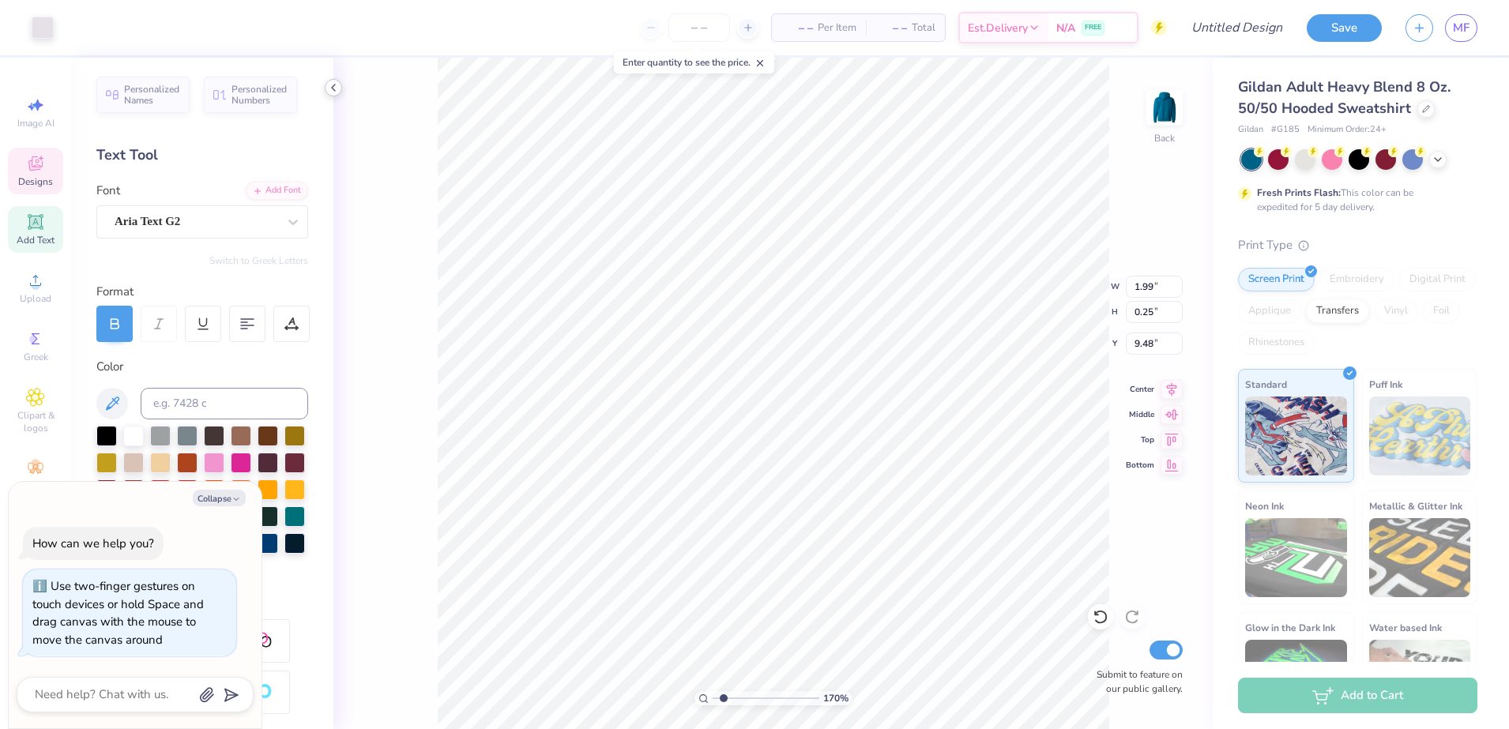
type input "1.69866242365644"
type textarea "x"
type input "1.69866242365644"
type textarea "x"
type input "1.69866242365644"
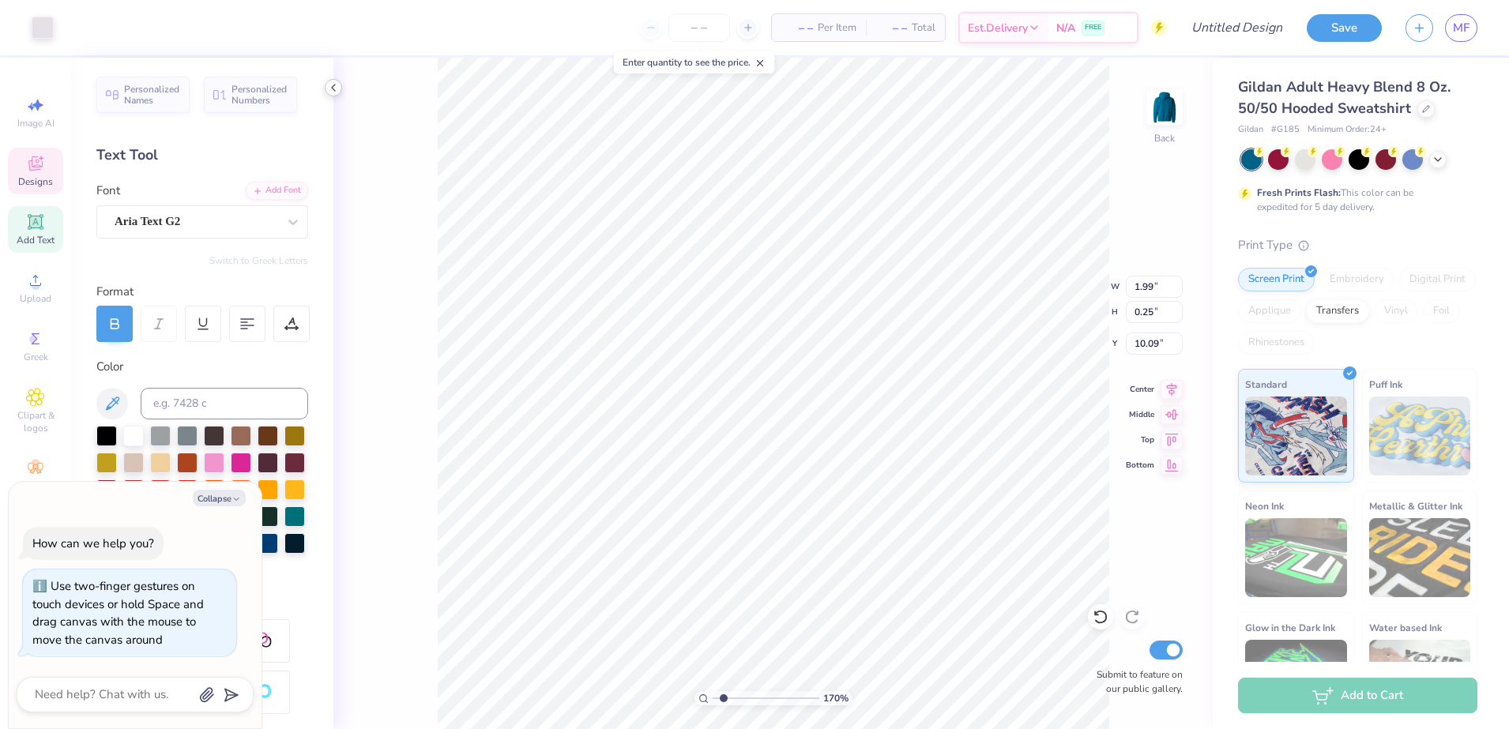
type textarea "x"
type input "1.69866242365644"
type textarea "x"
type input "1.69866242365644"
type textarea "x"
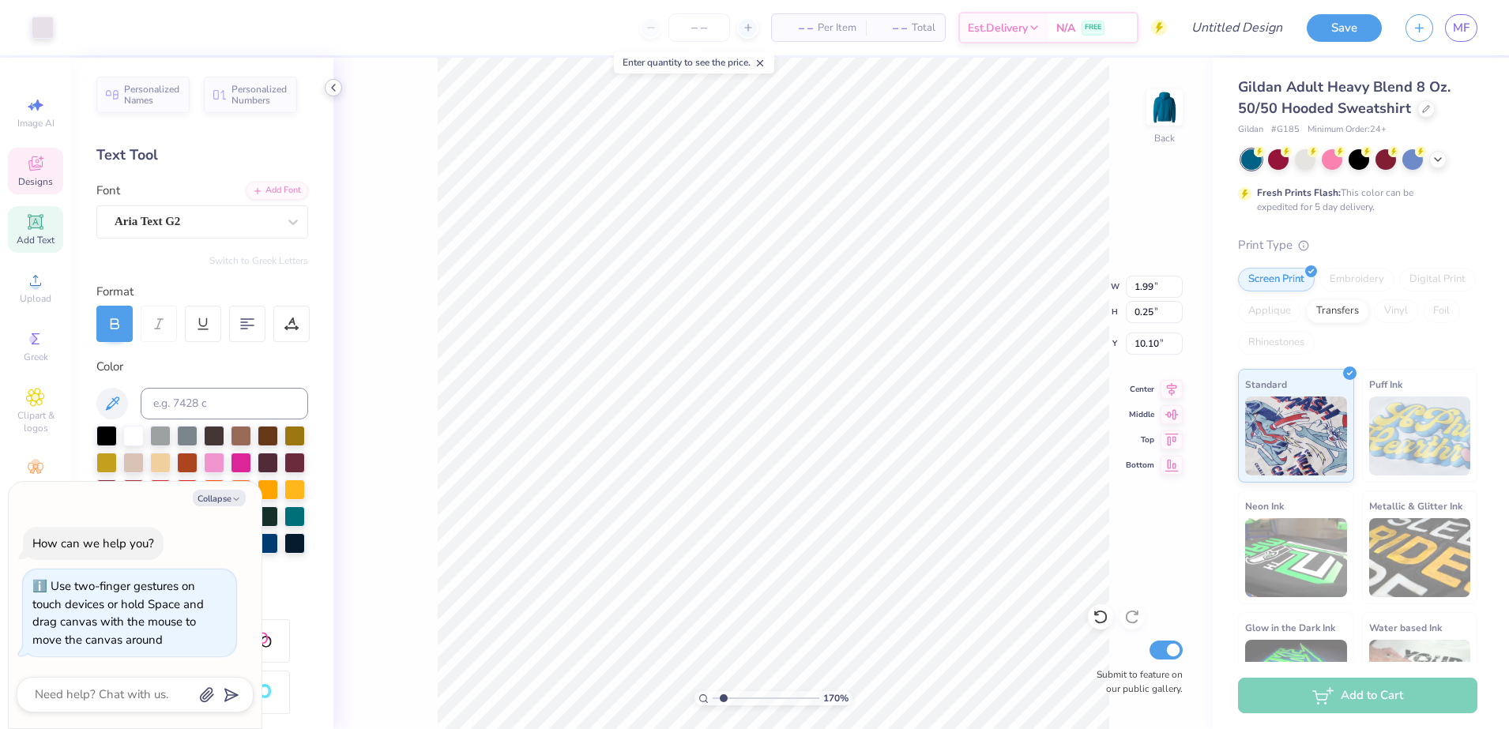
type input "1.69866242365644"
type textarea "x"
type input "1.69866242365644"
type textarea "x"
type input "1.69866242365644"
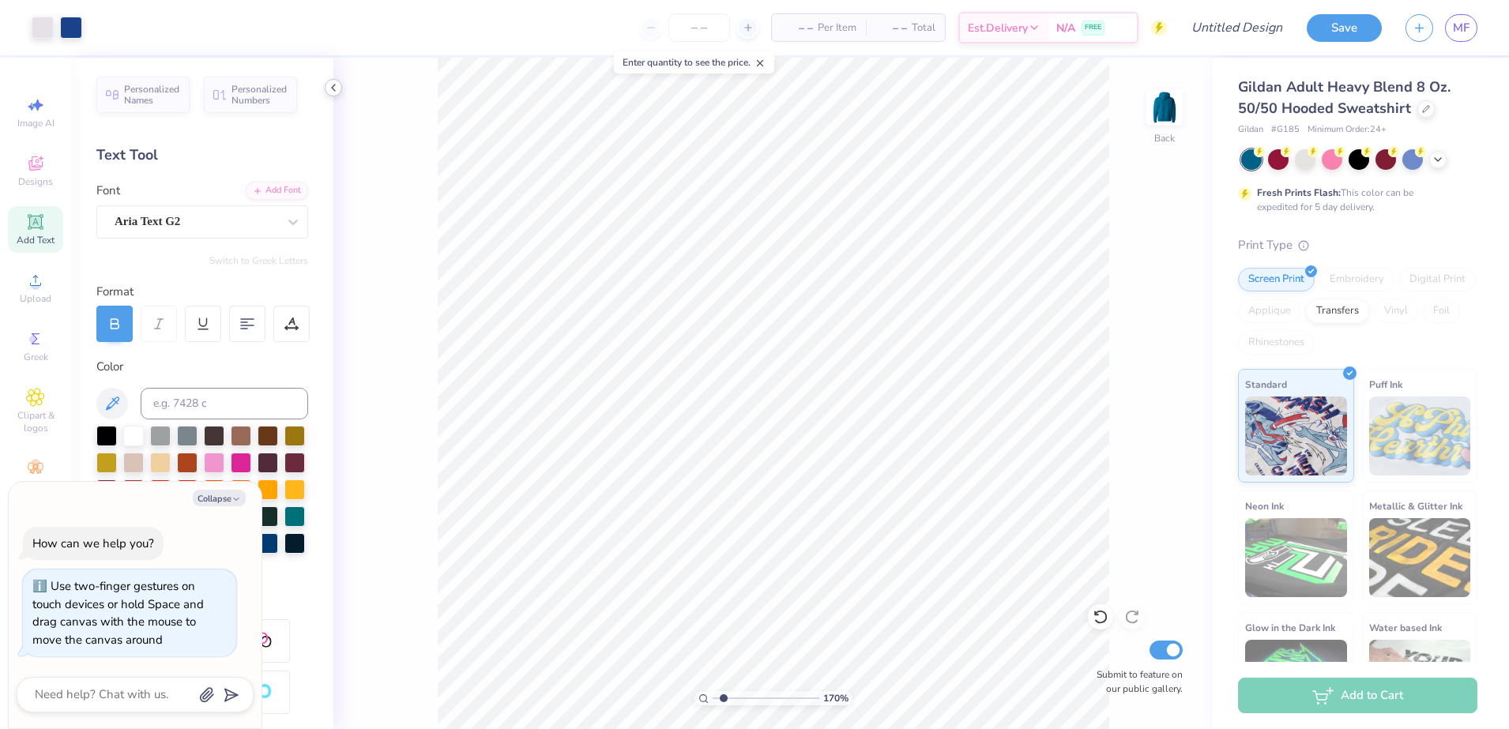
type textarea "x"
type input "1.69866242365644"
type textarea "x"
type input "1.69866242365644"
type textarea "x"
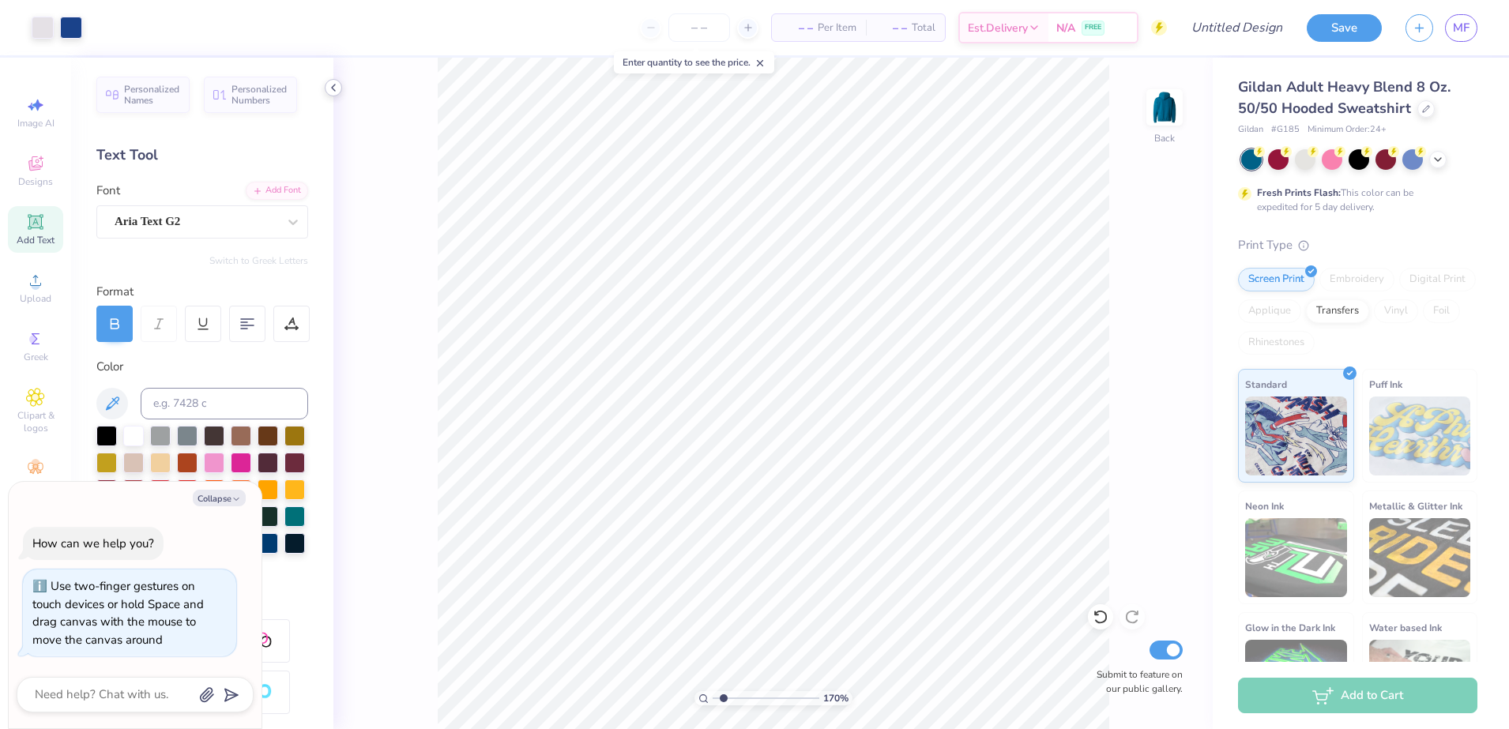
type input "1.69866242365644"
type textarea "x"
type input "1.69866242365644"
type textarea "x"
type input "1.69866242365644"
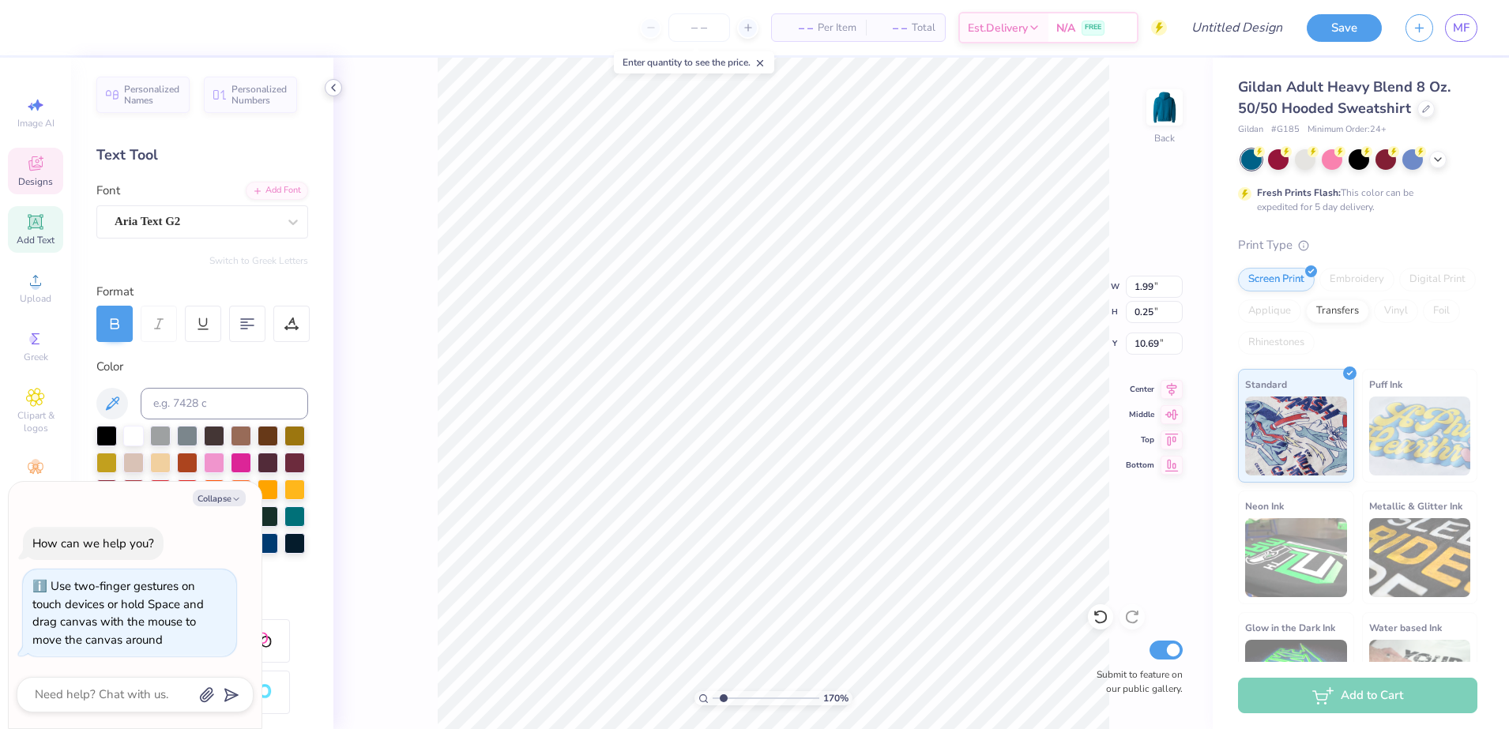
type textarea "x"
type input "1.69866242365644"
type textarea "x"
type input "1.69866242365644"
type textarea "x"
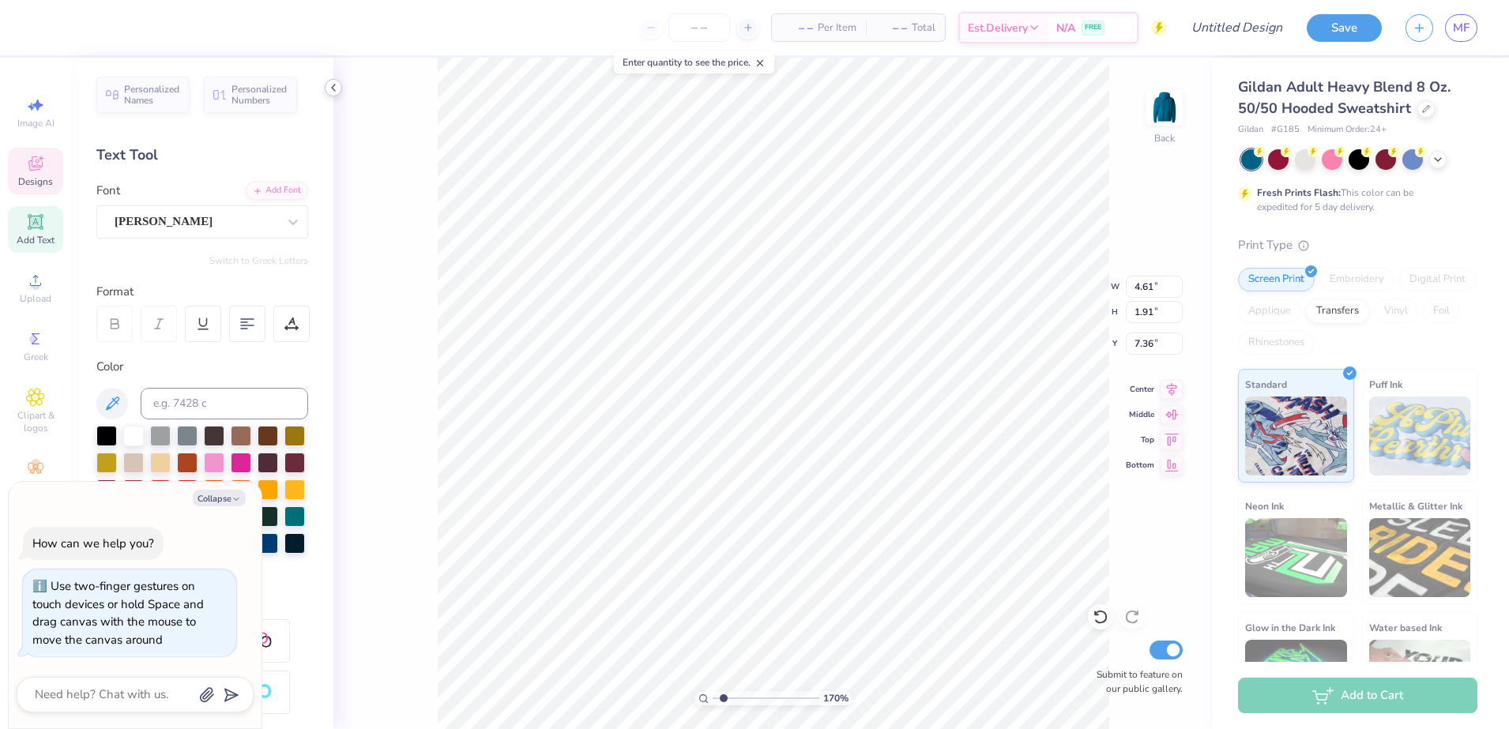
type input "1.69866242365644"
type textarea "x"
type input "1.69866242365644"
type textarea "x"
type input "1.69866242365644"
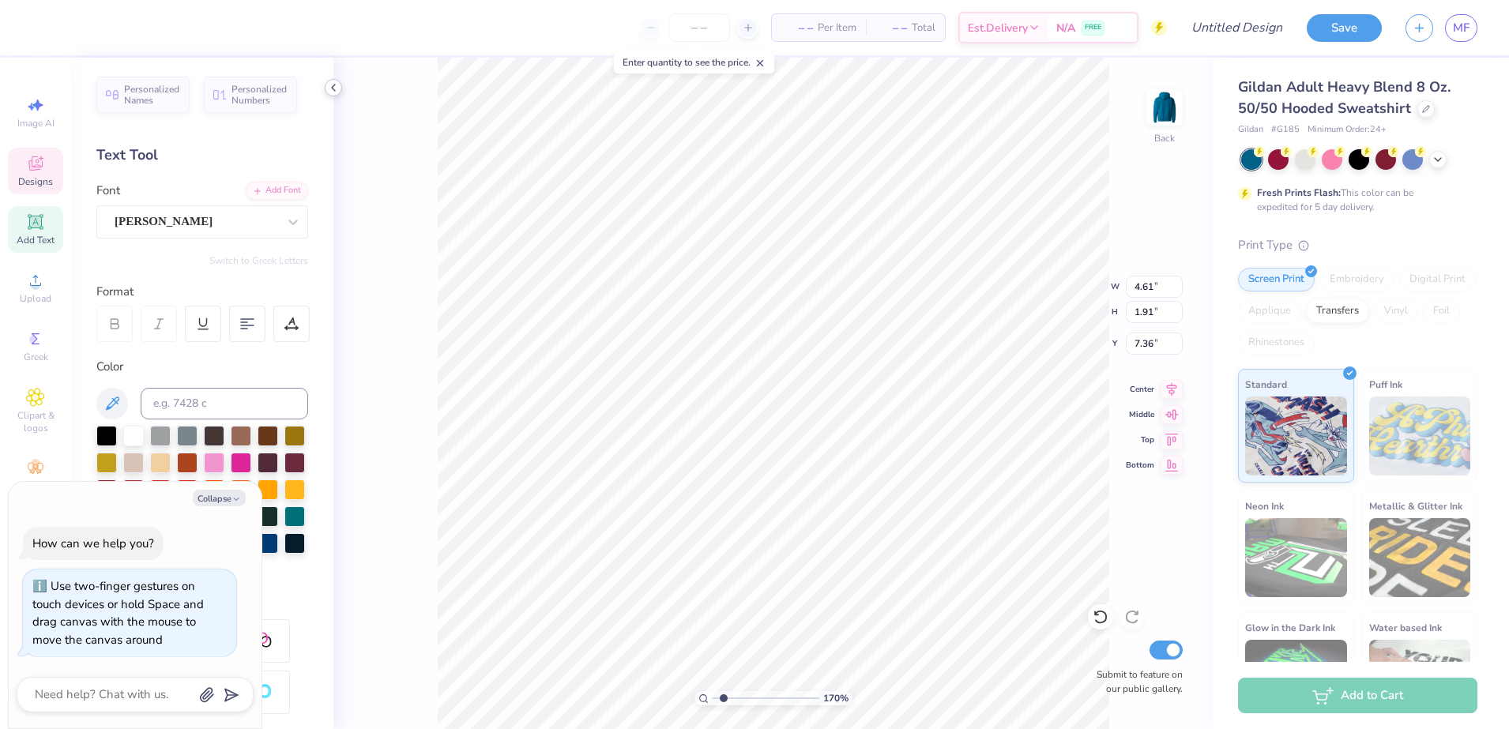
type textarea "x"
type input "1.69866242365644"
type textarea "x"
type input "1.69866242365644"
type textarea "x"
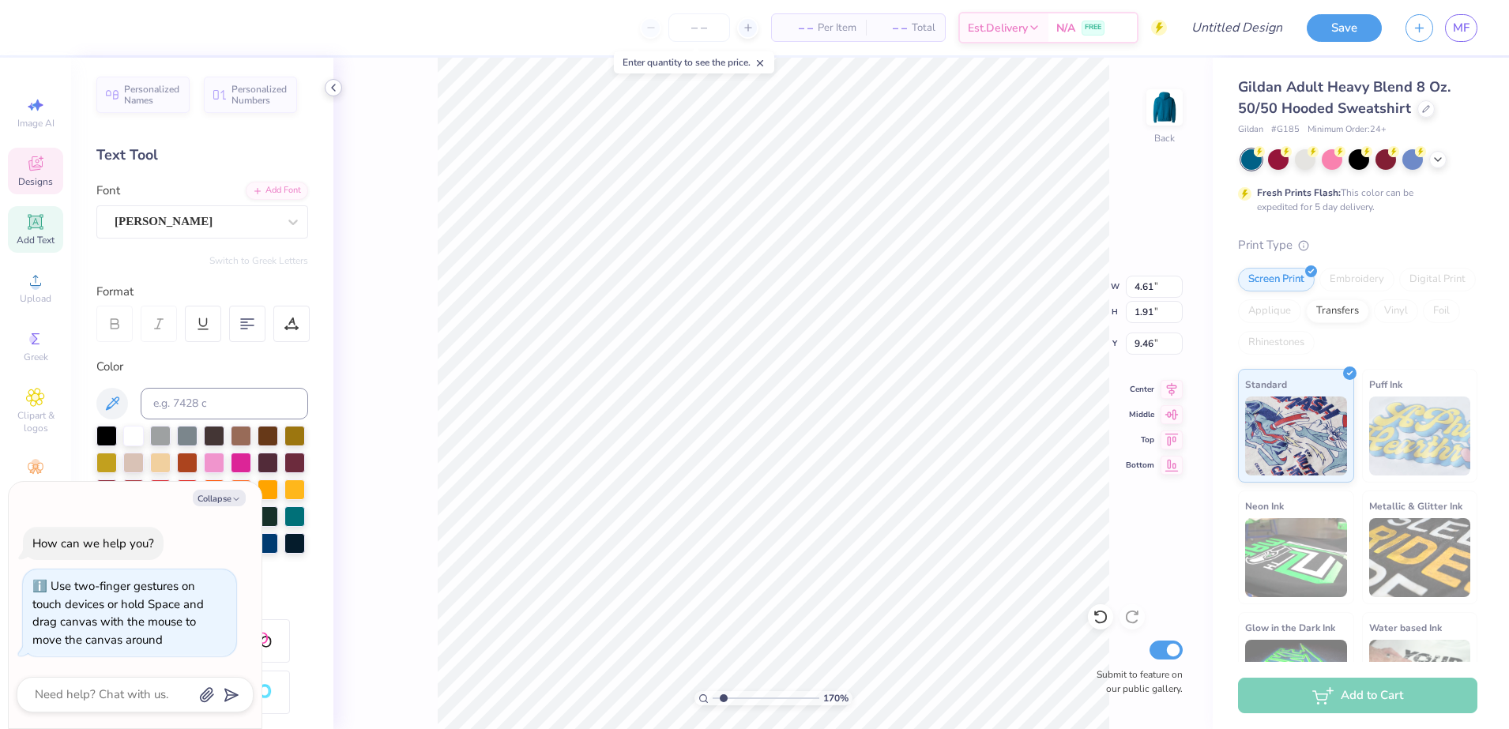
type input "1.69866242365644"
type textarea "x"
type input "9.46"
type input "1.69866242365644"
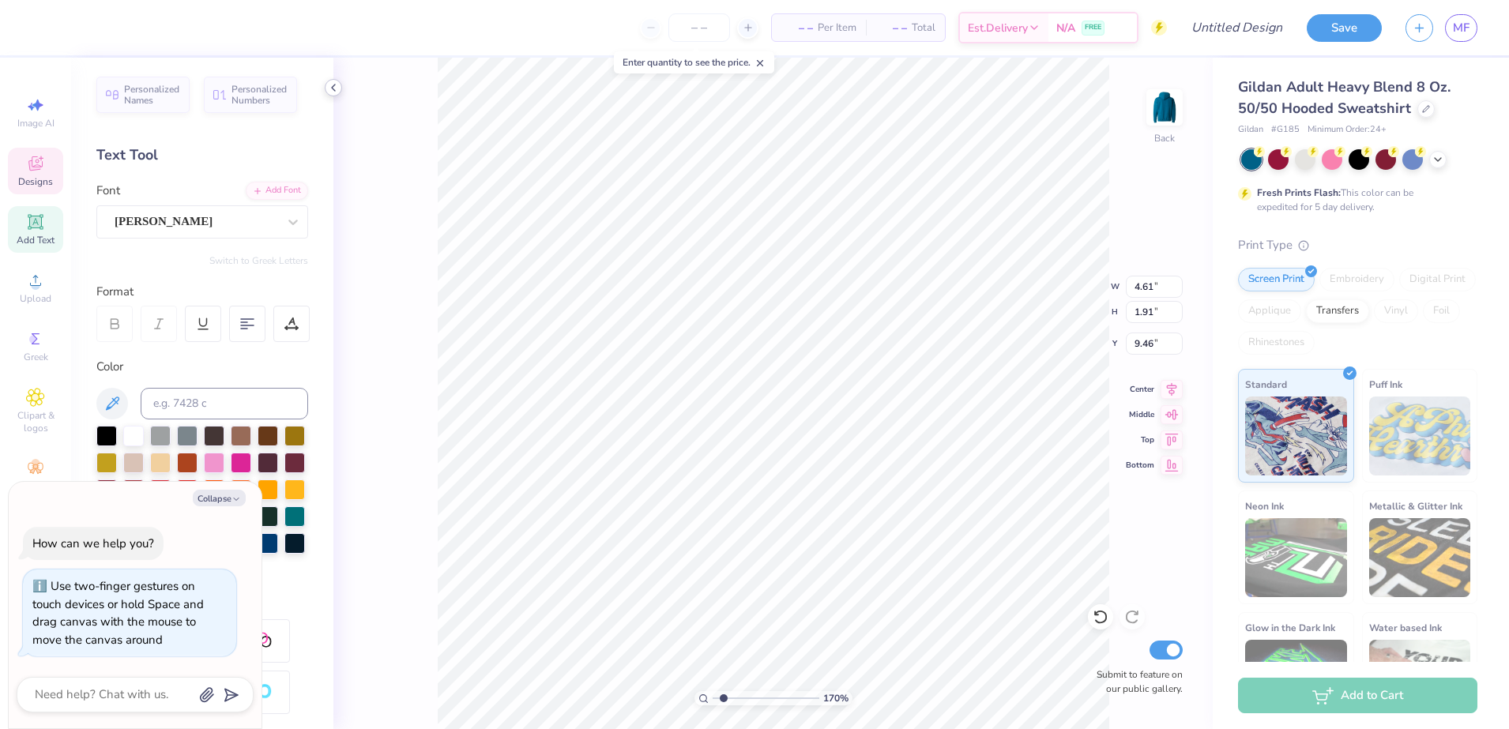
type textarea "x"
type input "1.69866242365644"
type textarea "x"
type input "1.69866242365644"
type textarea "x"
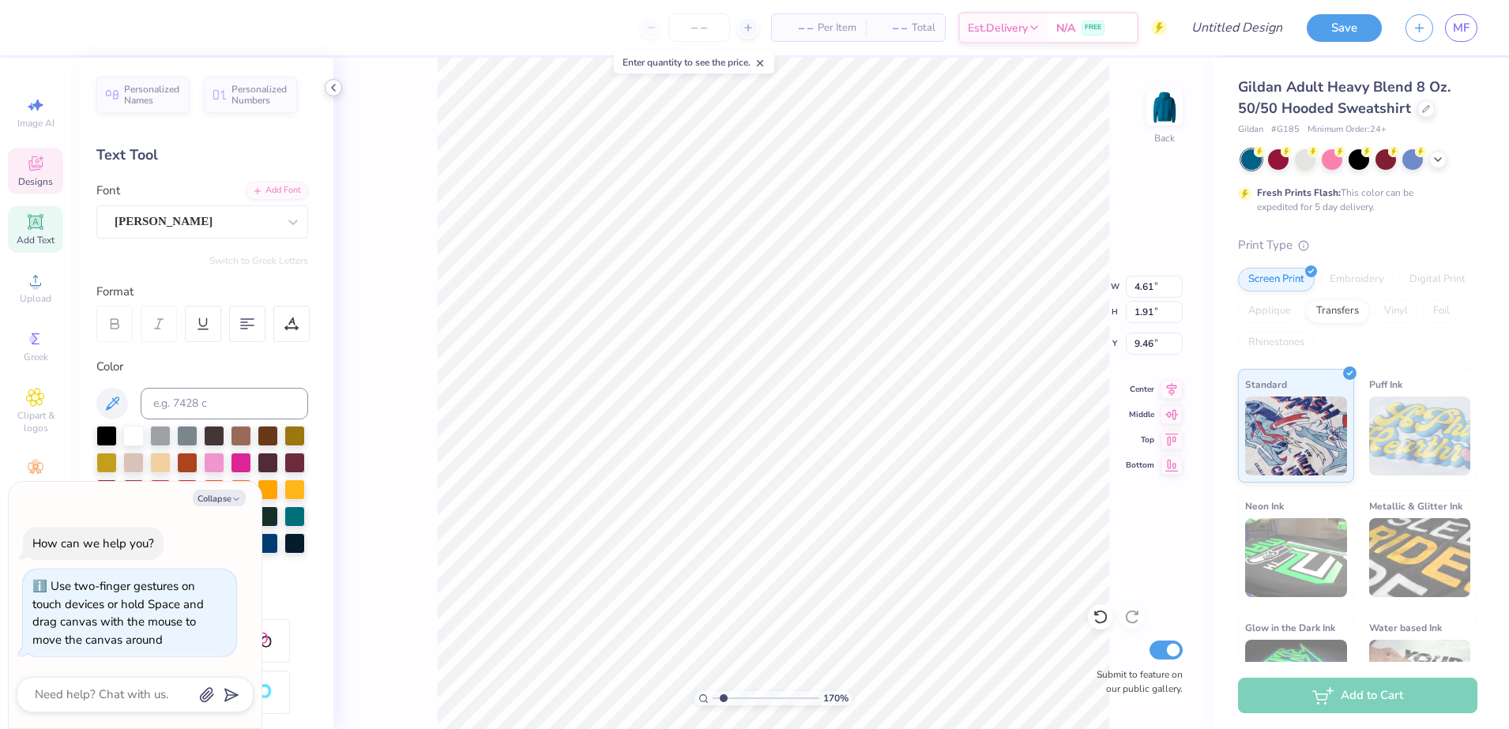
type input "1.69866242365644"
type textarea "x"
type input "1.69866242365644"
type textarea "x"
type textarea "C"
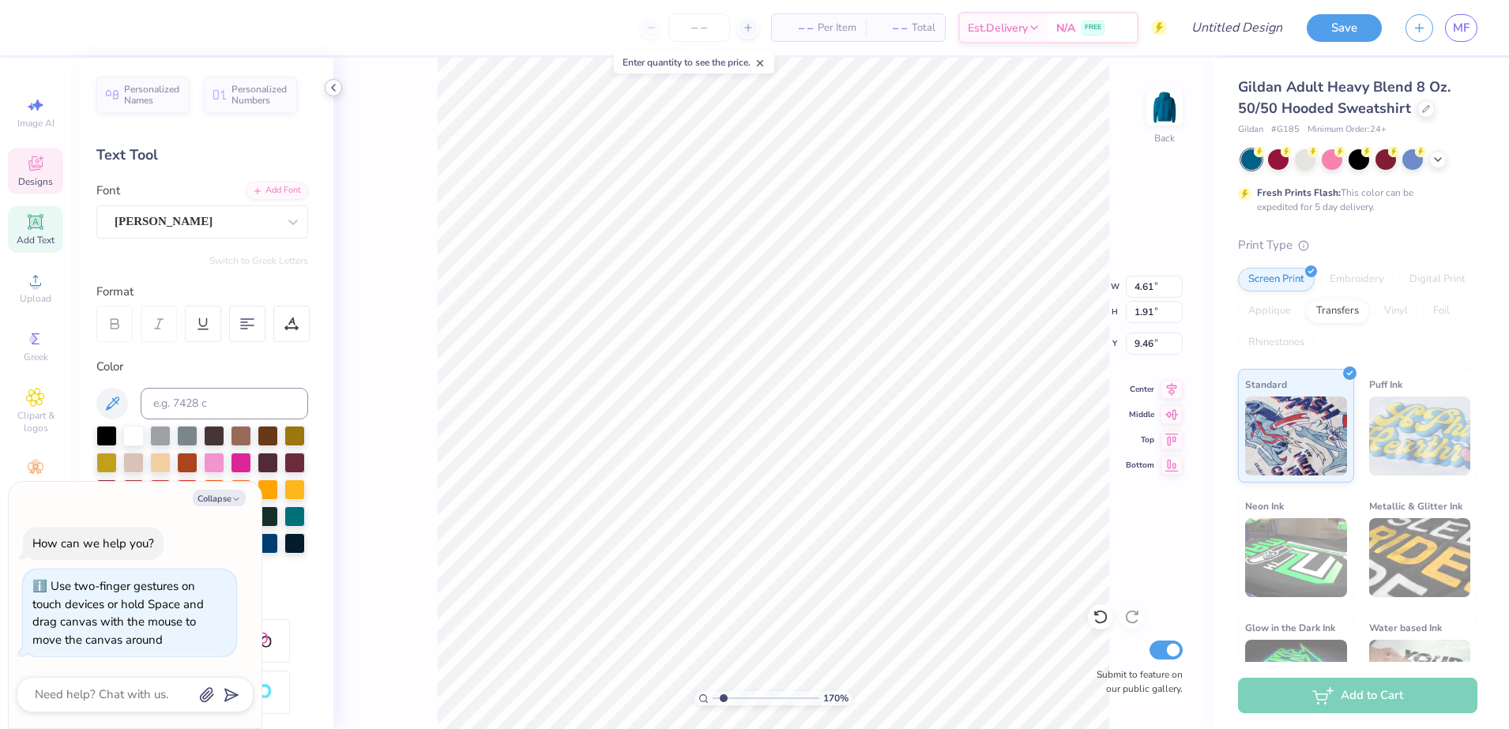
type input "1.69866242365644"
type textarea "x"
type input "1.69866242365644"
type textarea "x"
type textarea "CLU"
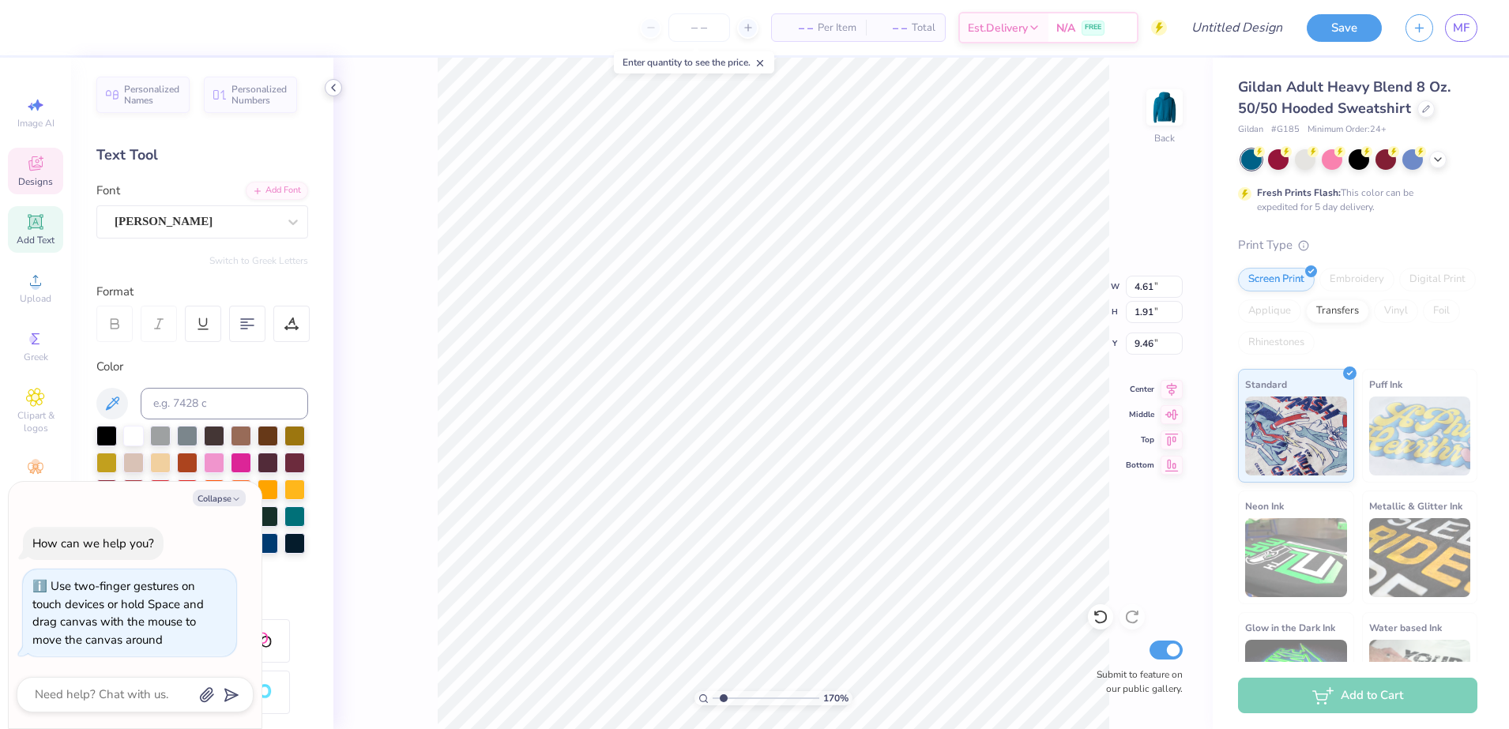
type input "1.69866242365644"
type textarea "x"
type textarea "CLUB"
type input "1.69866242365644"
type textarea "x"
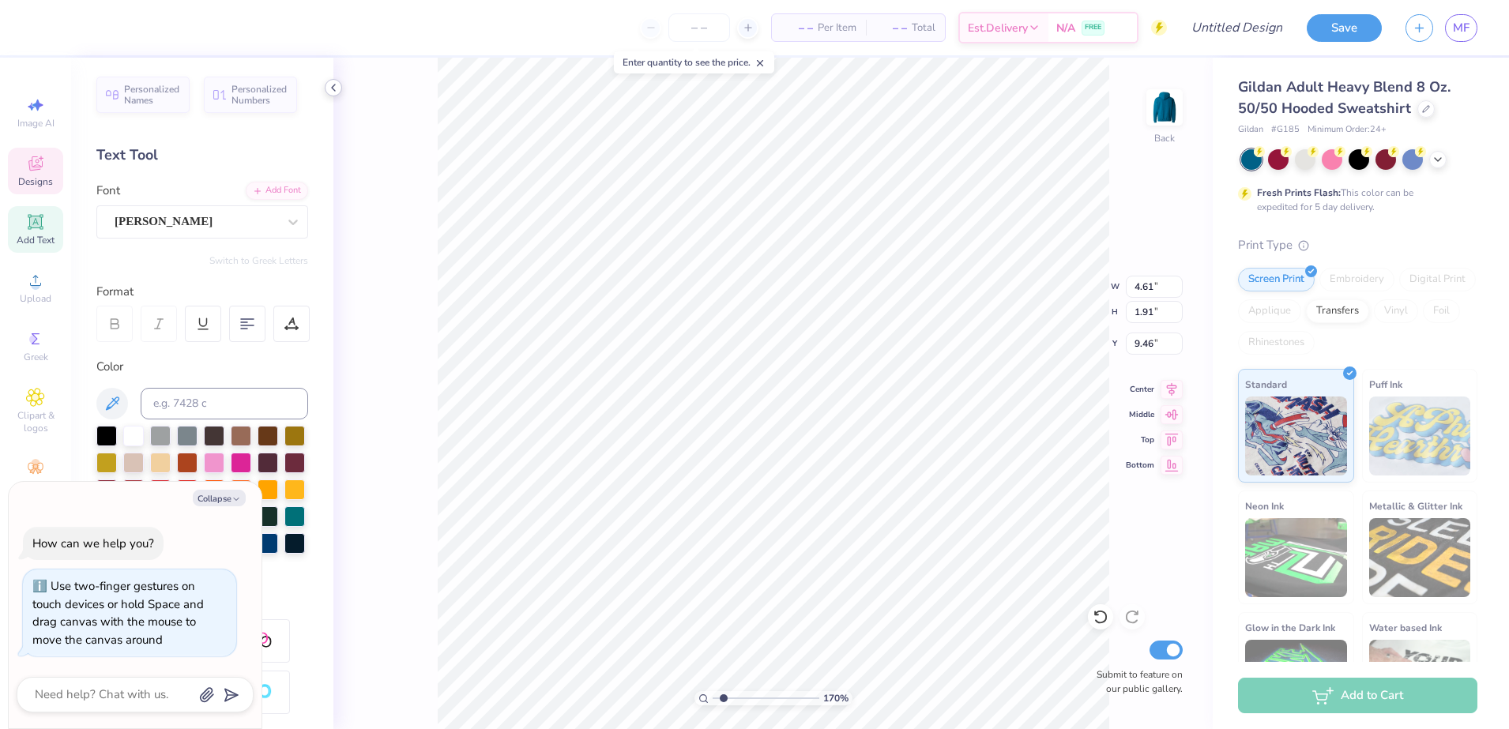
type input "1.69866242365644"
type textarea "x"
type input "7.36"
type input "1.69866242365644"
type textarea "x"
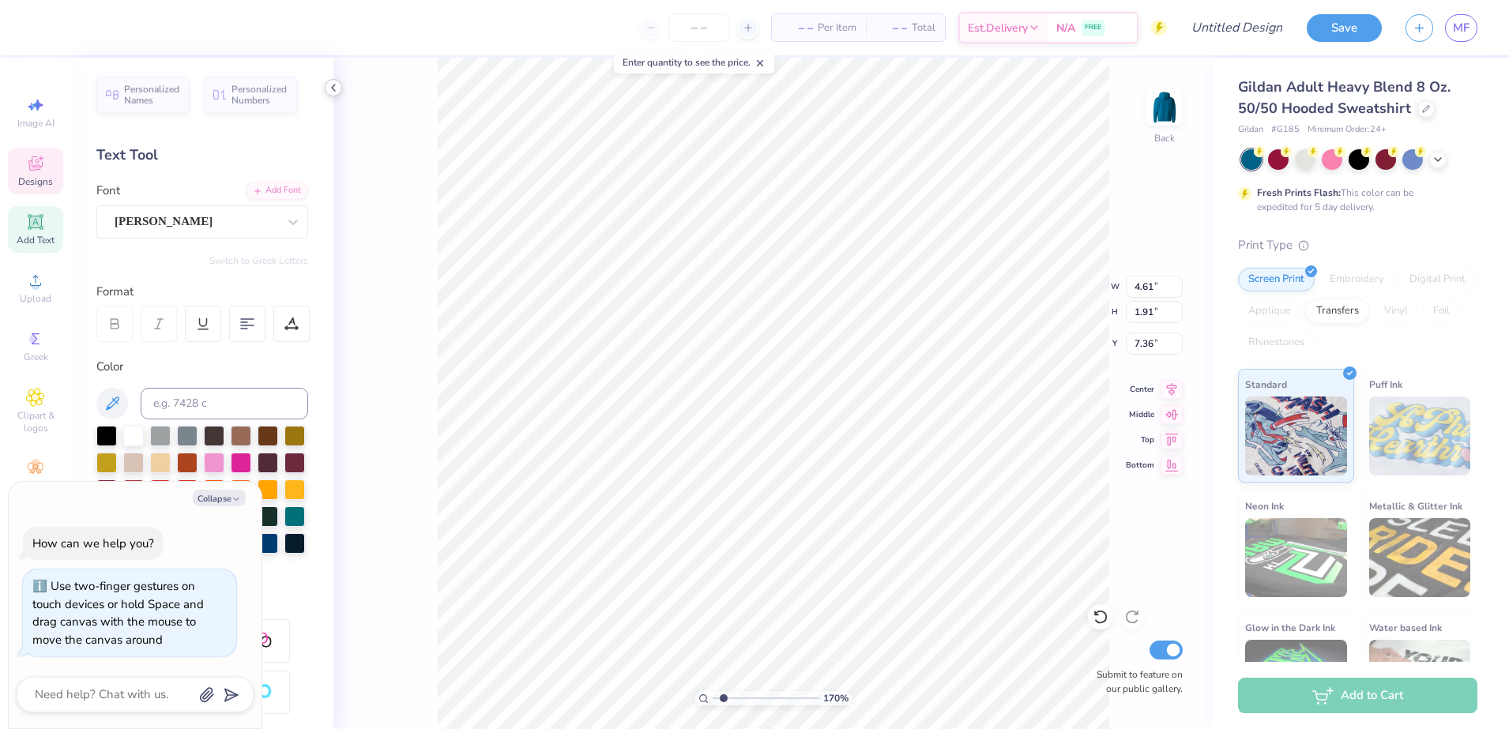
type input "1.69866242365644"
type textarea "x"
type textarea "D"
type input "1.69866242365644"
type textarea "x"
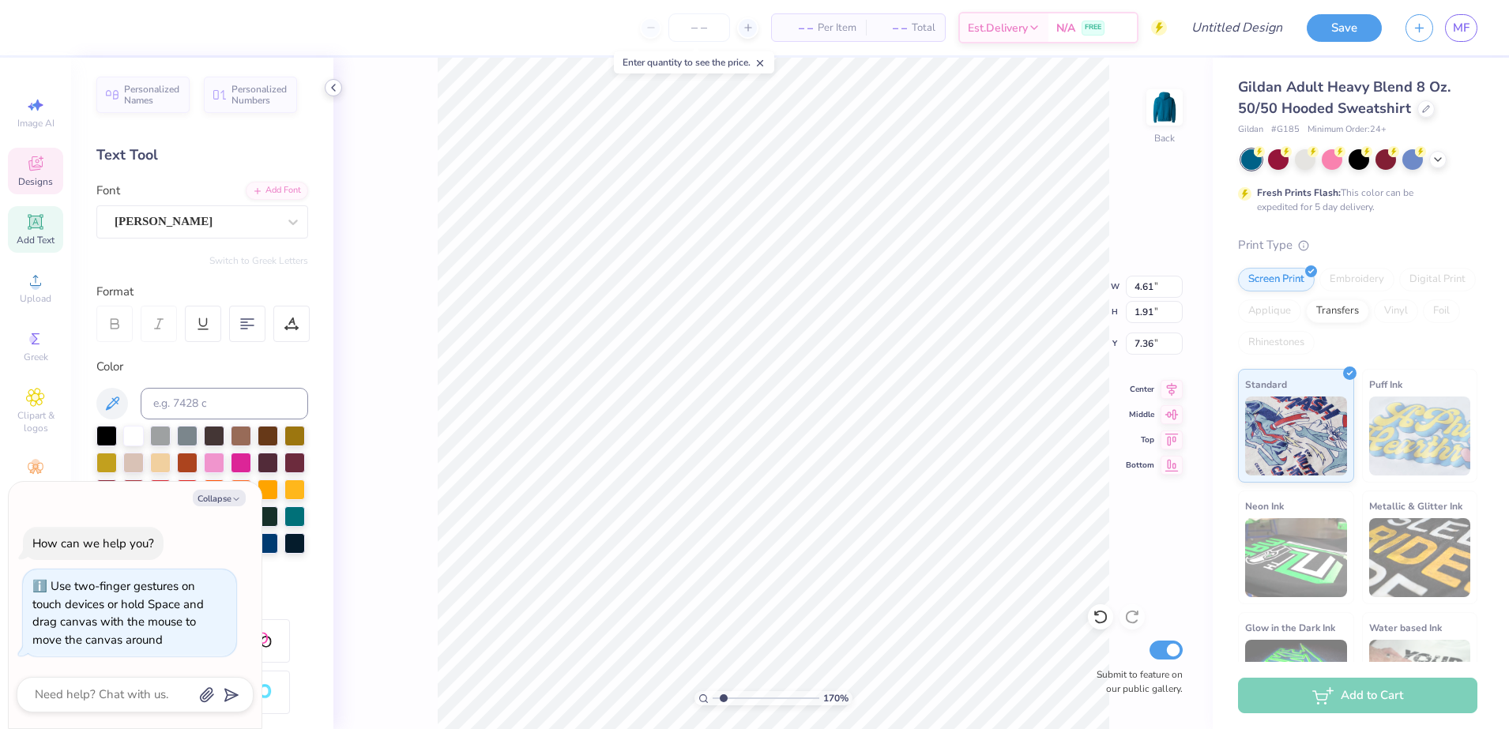
type textarea "DOG"
type input "1.69866242365644"
type textarea "x"
type input "1.69866242365644"
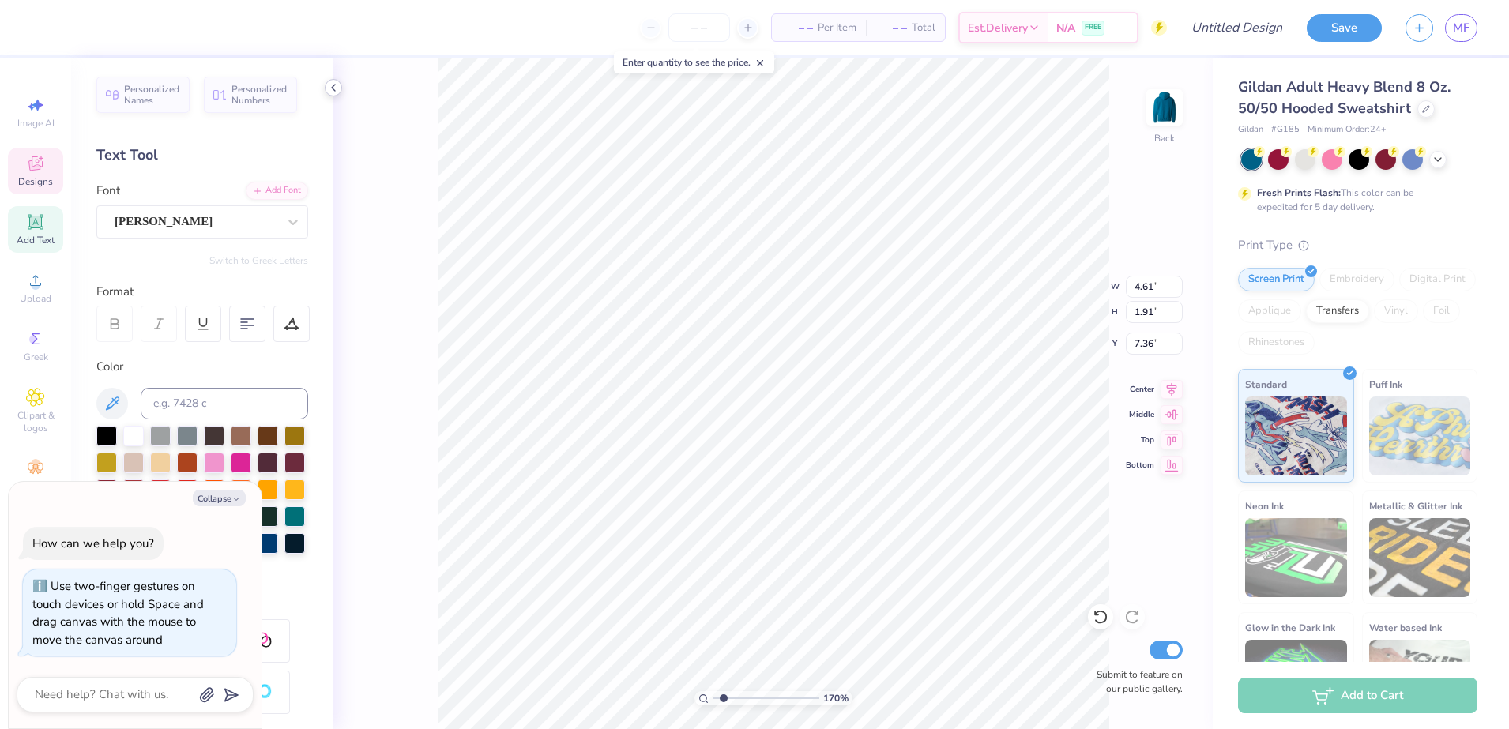
type textarea "x"
type input "8.94"
type input "1.52"
click at [106, 439] on div at bounding box center [106, 434] width 21 height 21
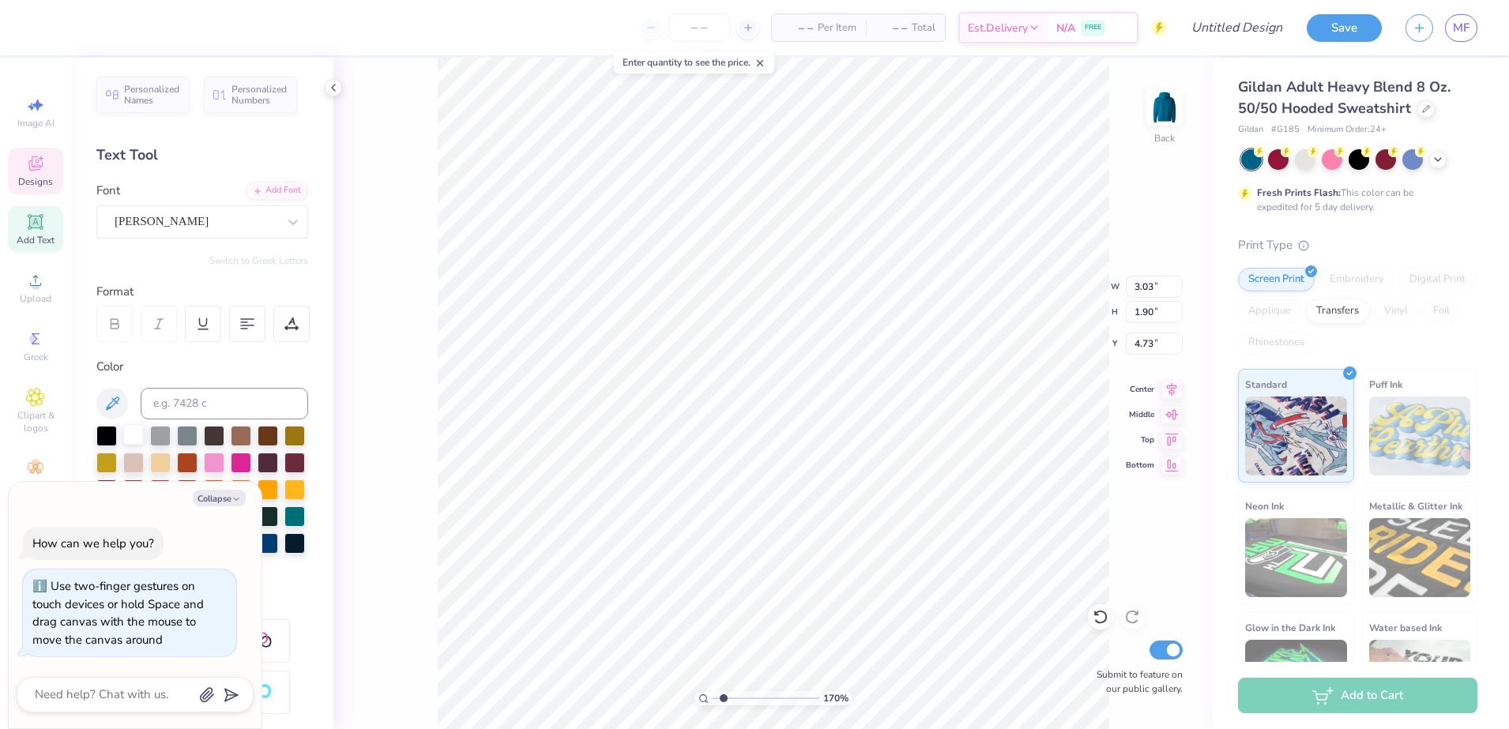
click at [139, 429] on div at bounding box center [133, 434] width 21 height 21
click at [26, 397] on icon at bounding box center [35, 397] width 18 height 19
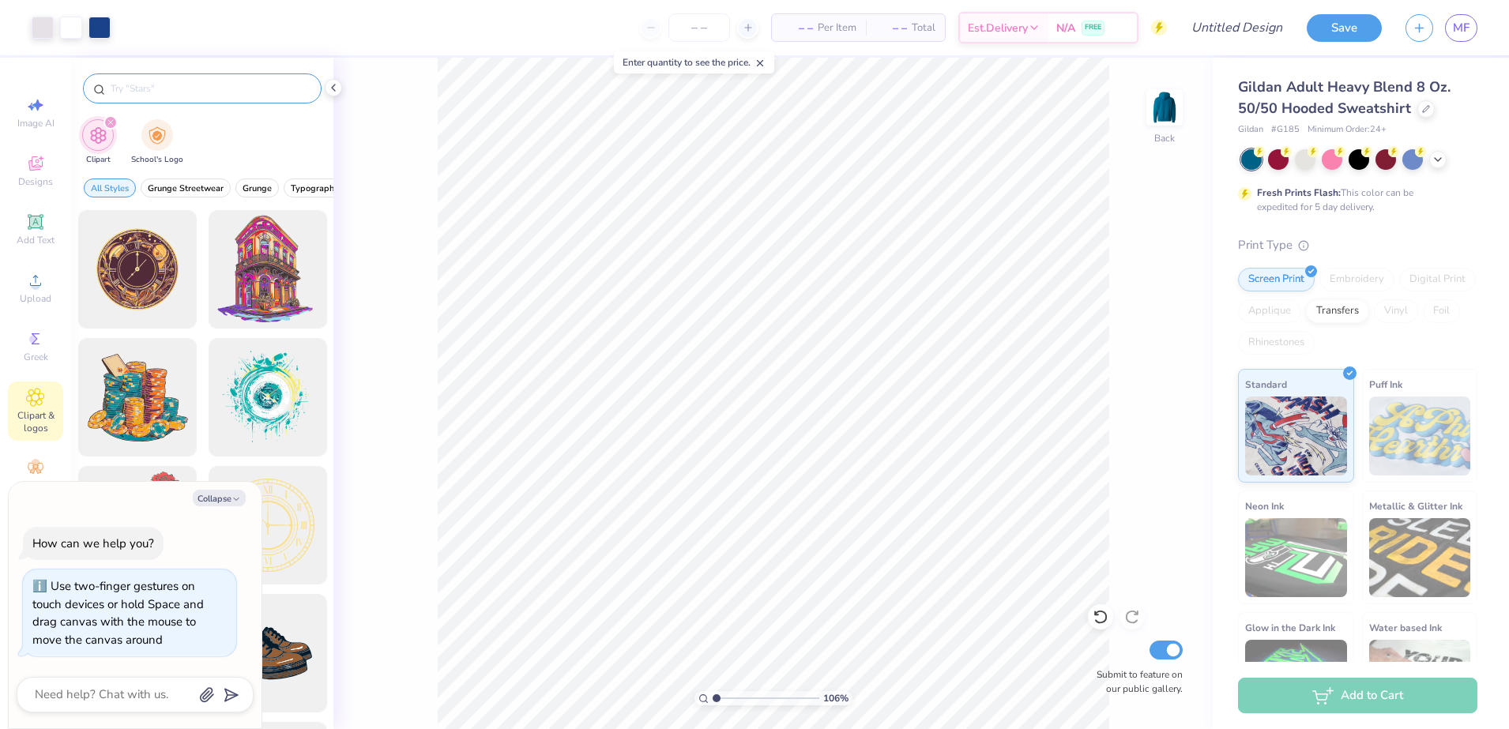
click at [164, 82] on input "text" at bounding box center [210, 89] width 202 height 16
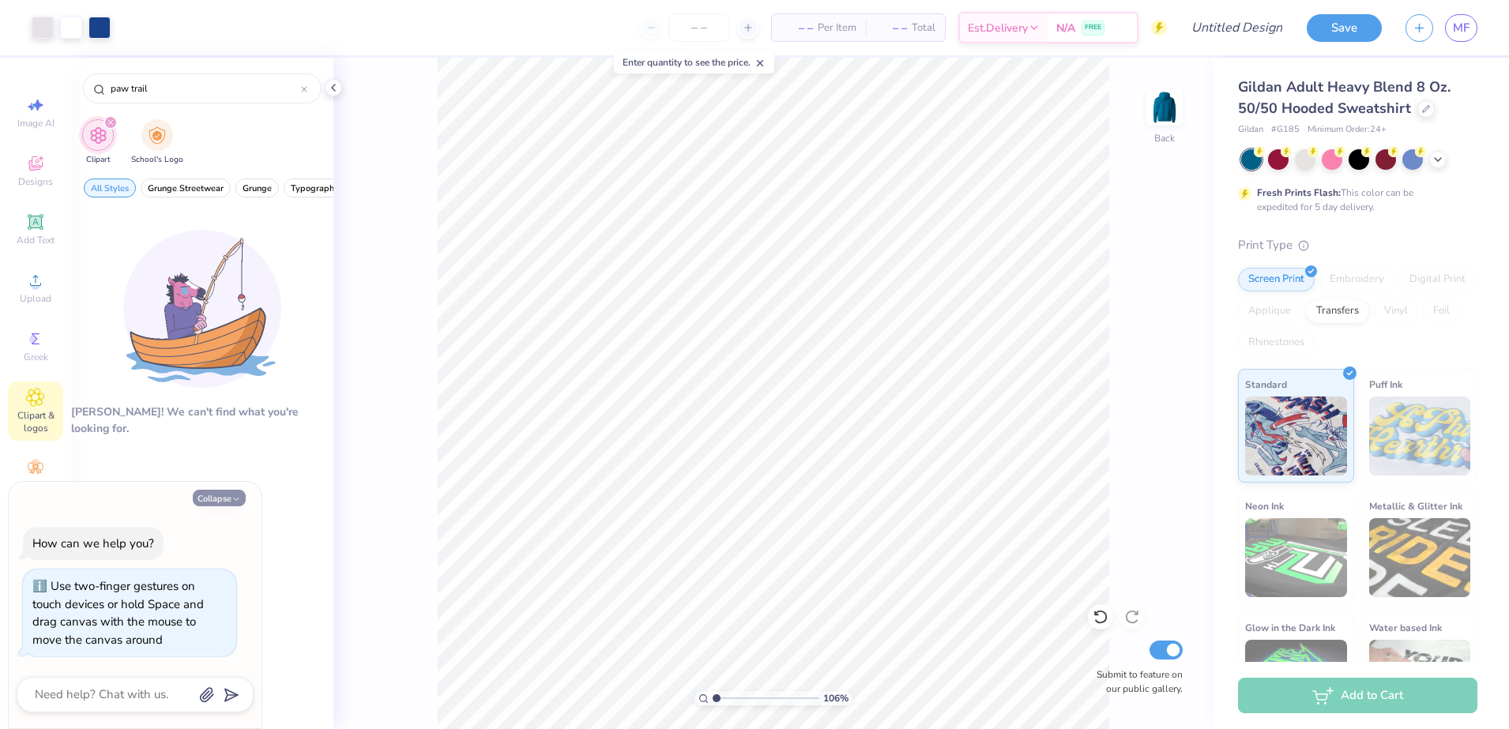
click at [239, 496] on icon "button" at bounding box center [236, 499] width 9 height 9
